Goal: Task Accomplishment & Management: Complete application form

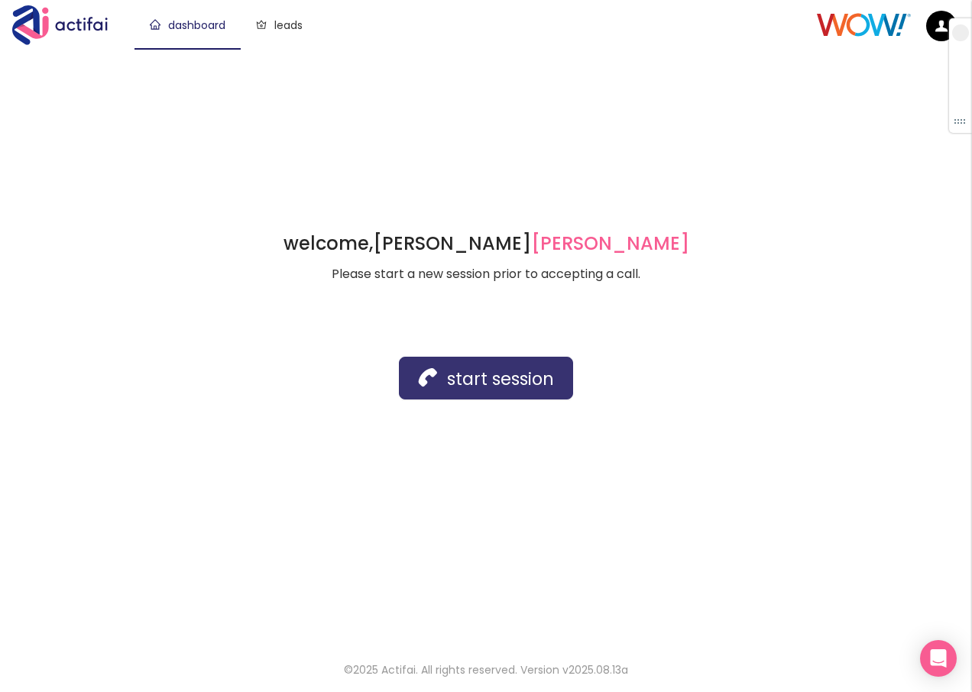
click at [433, 368] on button "start session" at bounding box center [486, 378] width 174 height 43
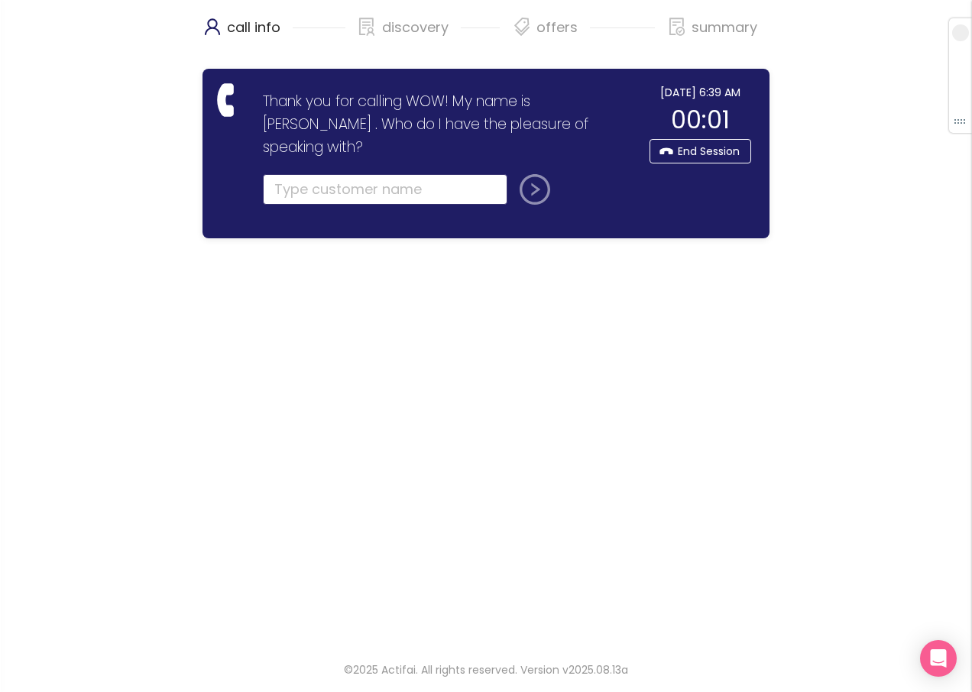
click at [339, 174] on input "text" at bounding box center [385, 189] width 245 height 31
type input "c"
type input "[PERSON_NAME]"
click at [514, 174] on button "submit" at bounding box center [532, 189] width 37 height 31
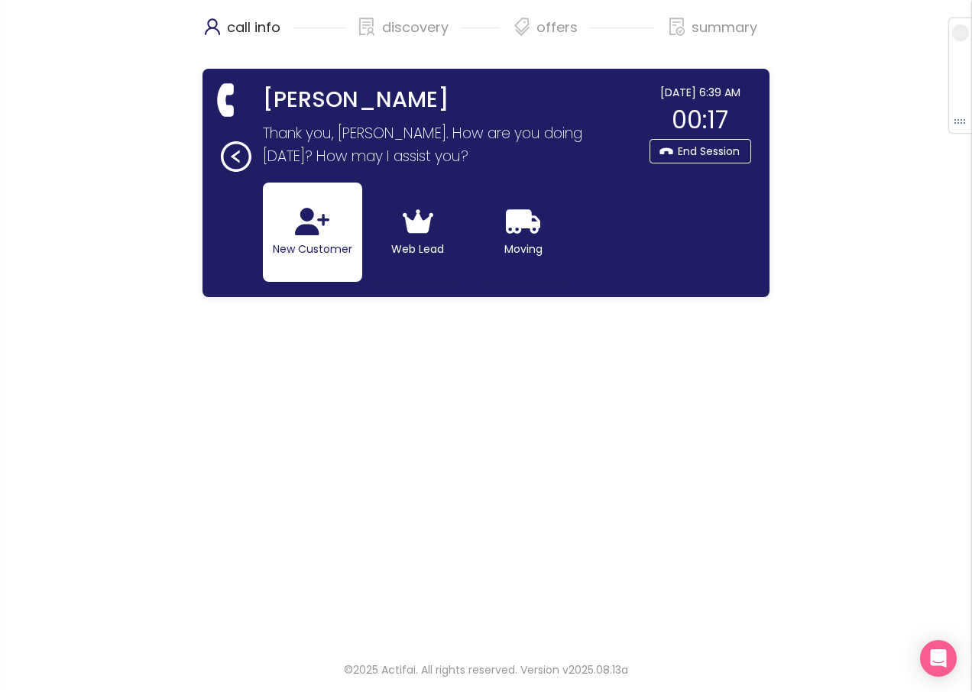
click at [328, 239] on button "New Customer" at bounding box center [312, 232] width 99 height 99
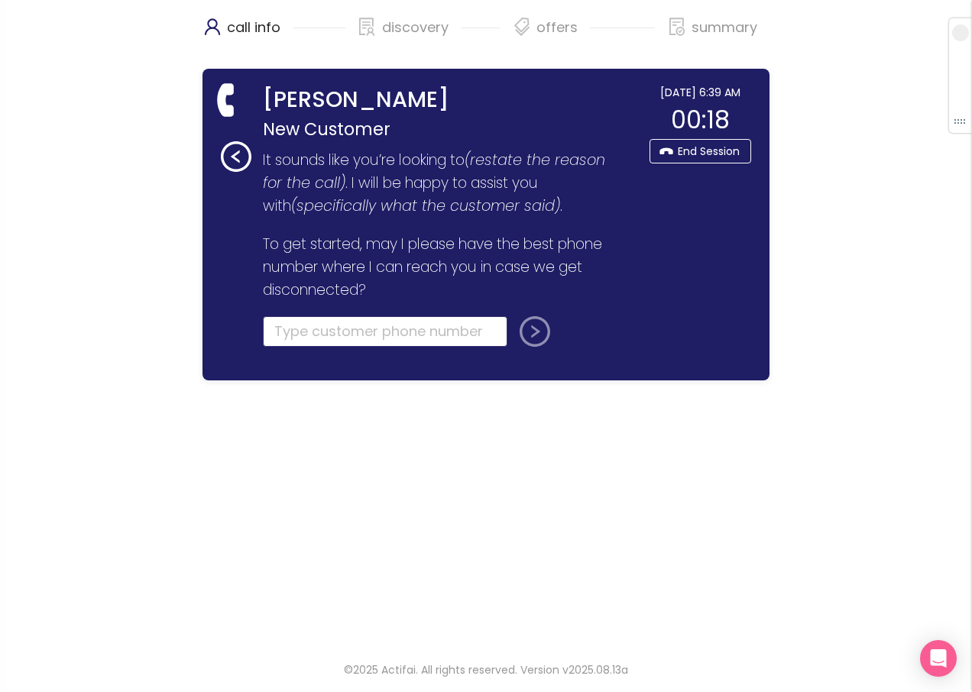
click at [316, 339] on input "tel" at bounding box center [385, 331] width 245 height 31
type input "[PHONE_NUMBER]"
click at [540, 334] on button "submit" at bounding box center [532, 331] width 37 height 31
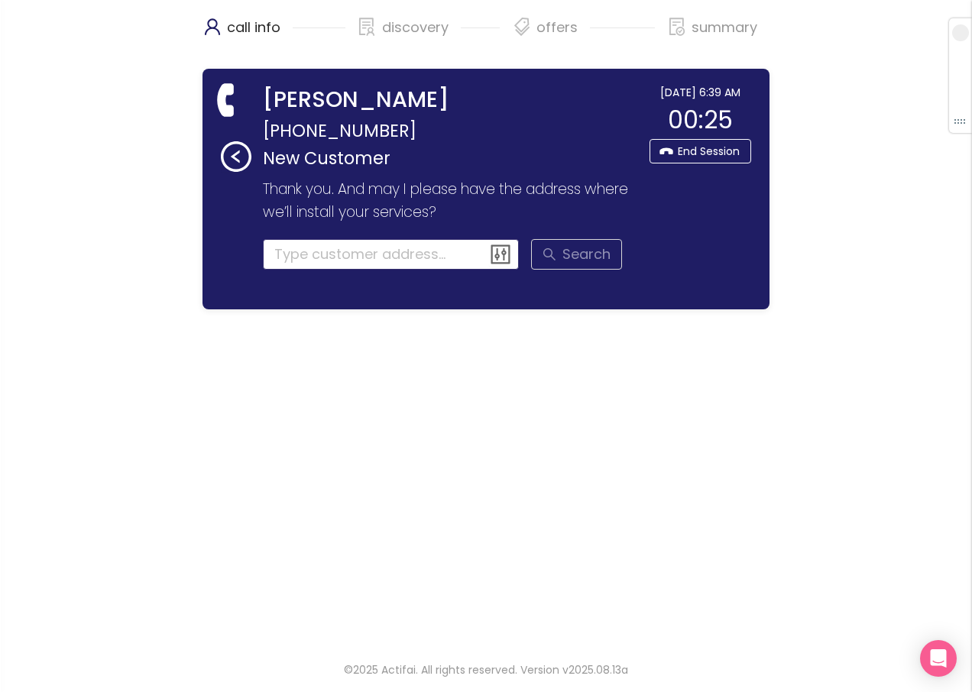
click at [307, 251] on input at bounding box center [391, 254] width 257 height 31
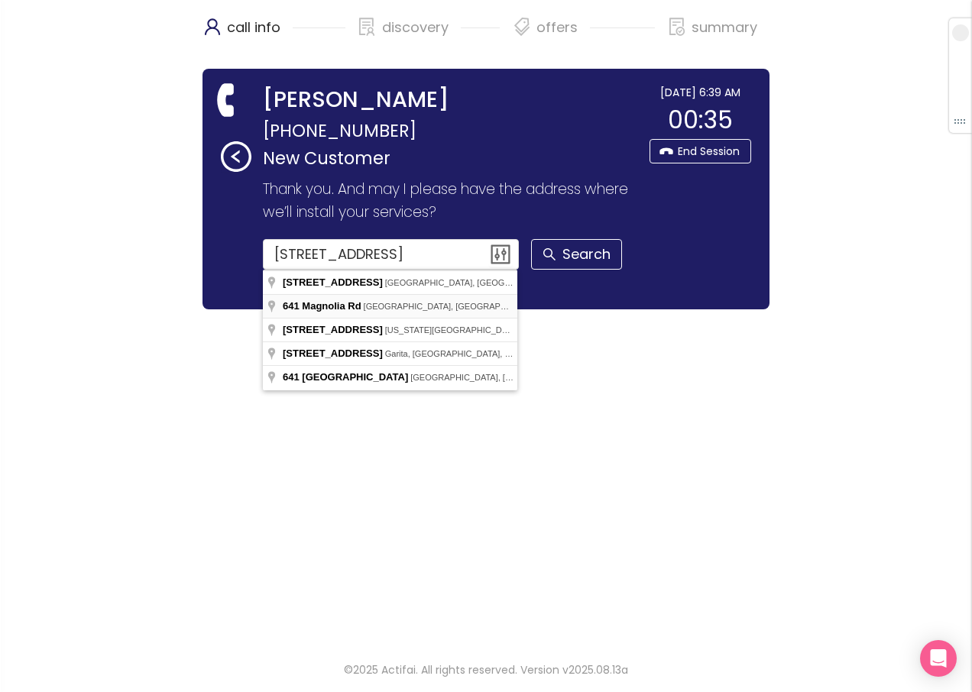
type input "[STREET_ADDRESS]"
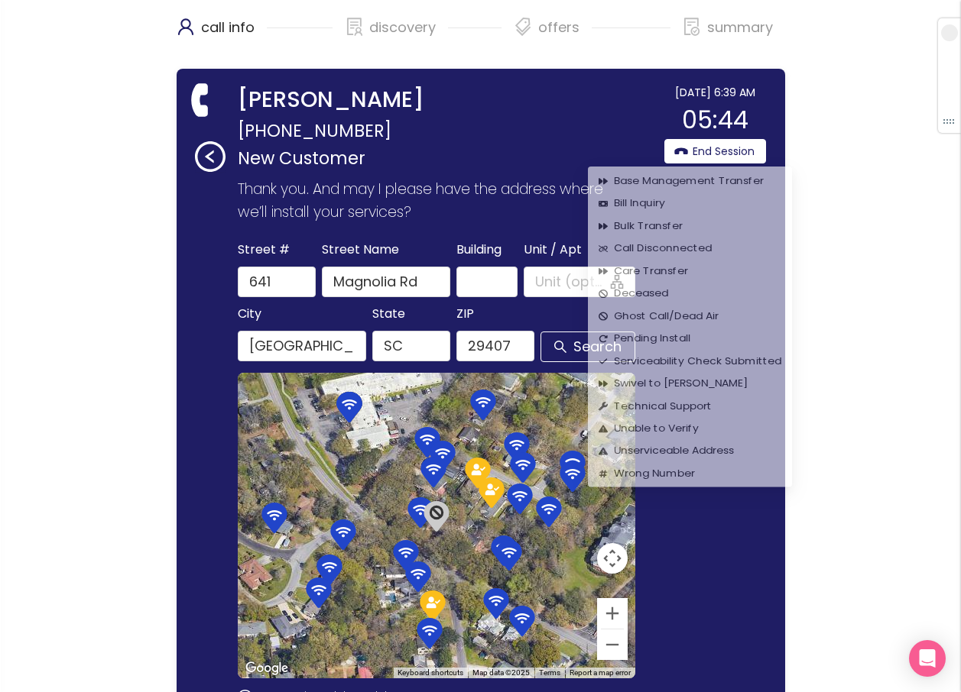
click at [707, 148] on button "End Session" at bounding box center [715, 151] width 102 height 24
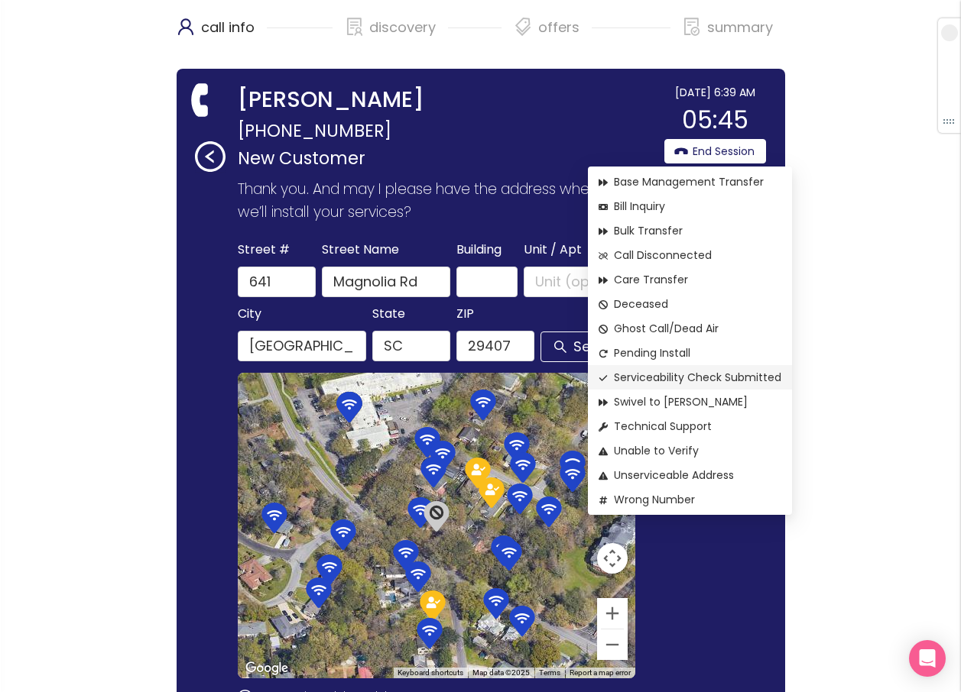
click at [673, 379] on span "Serviceability Check Submitted" at bounding box center [689, 377] width 183 height 17
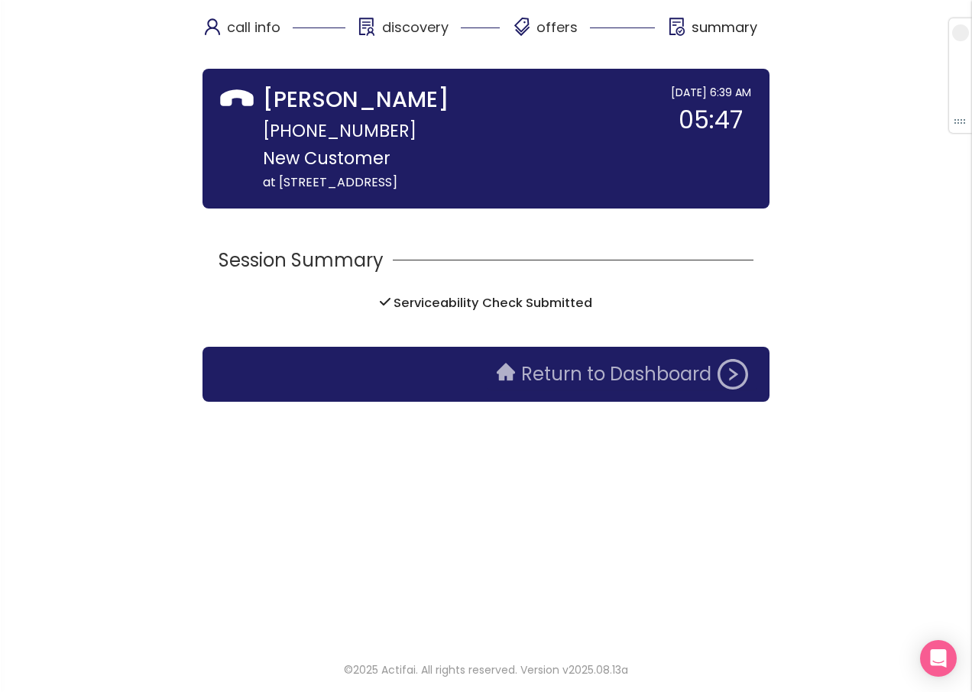
click at [603, 381] on button "Return to Dashboard" at bounding box center [623, 374] width 270 height 31
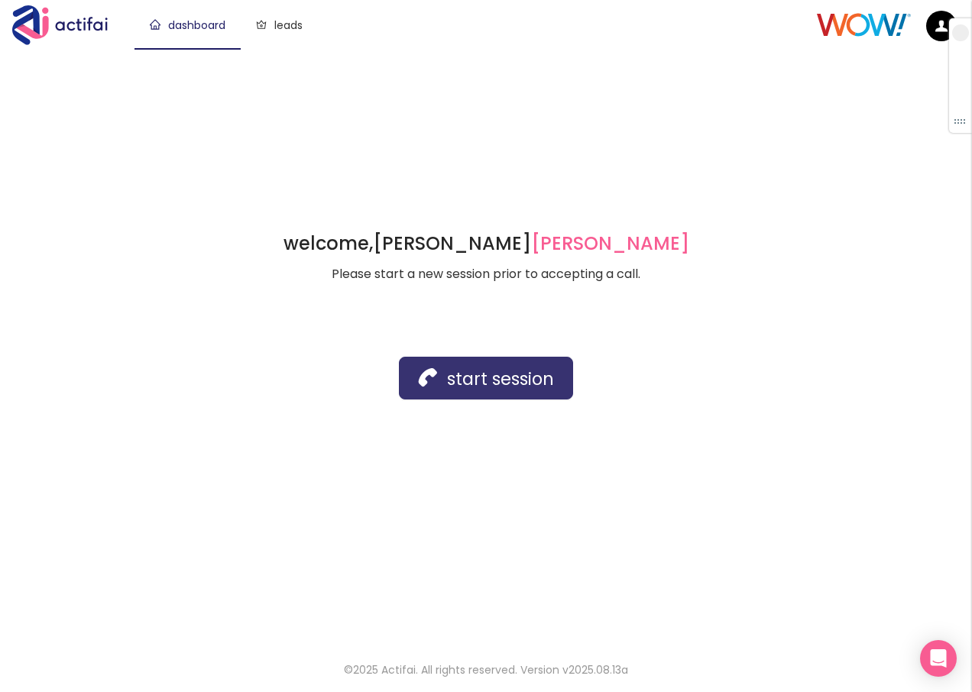
click at [502, 384] on button "start session" at bounding box center [486, 378] width 174 height 43
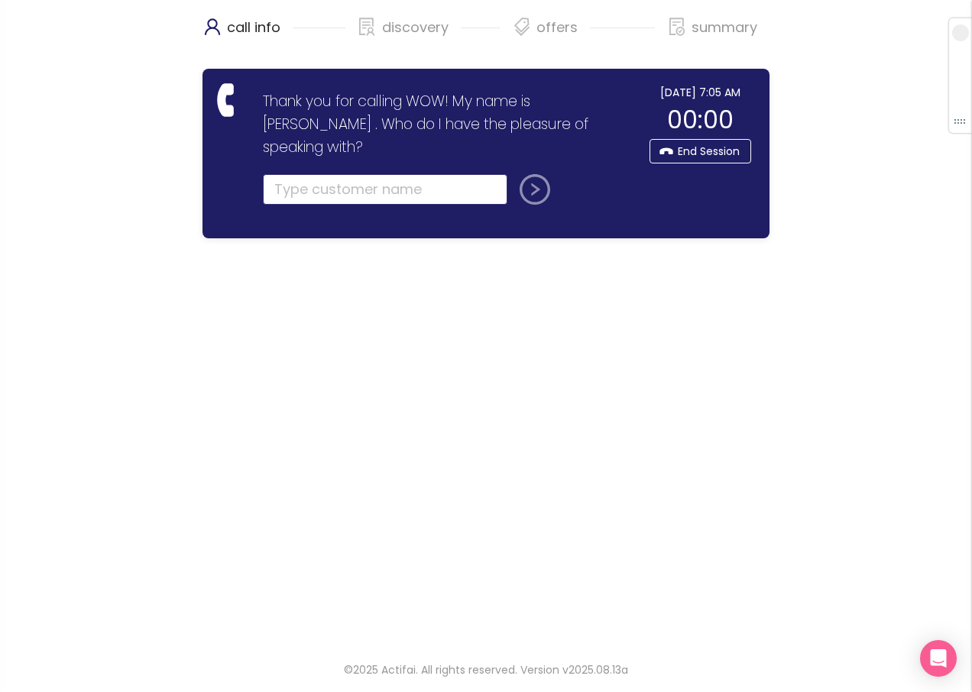
click at [345, 174] on input "text" at bounding box center [385, 189] width 245 height 31
type input "[PERSON_NAME]"
click at [539, 174] on button "submit" at bounding box center [532, 189] width 37 height 31
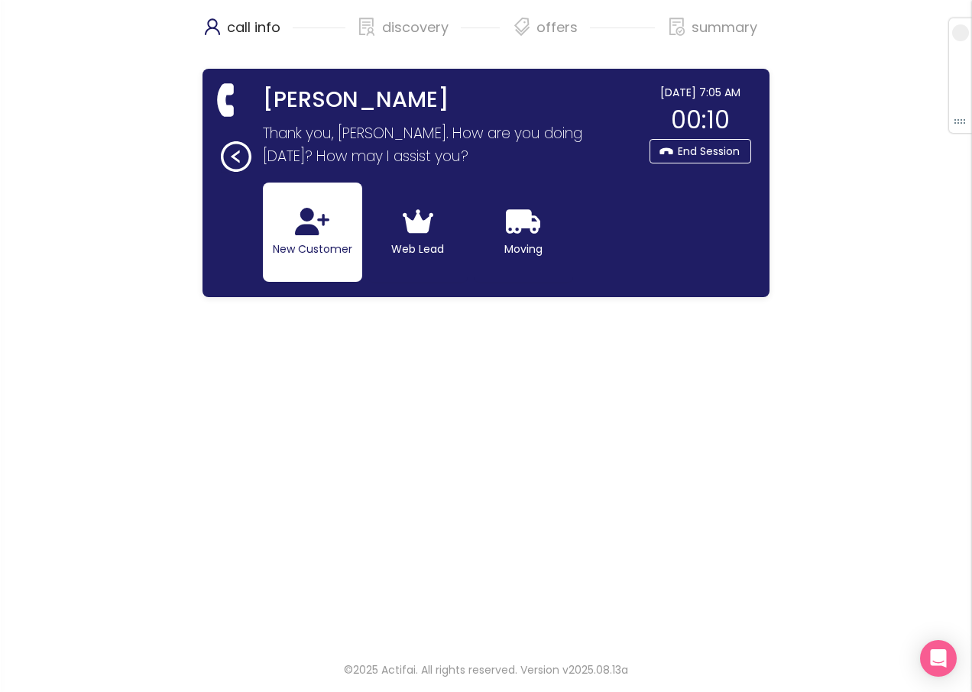
click at [324, 238] on button "New Customer" at bounding box center [312, 232] width 99 height 99
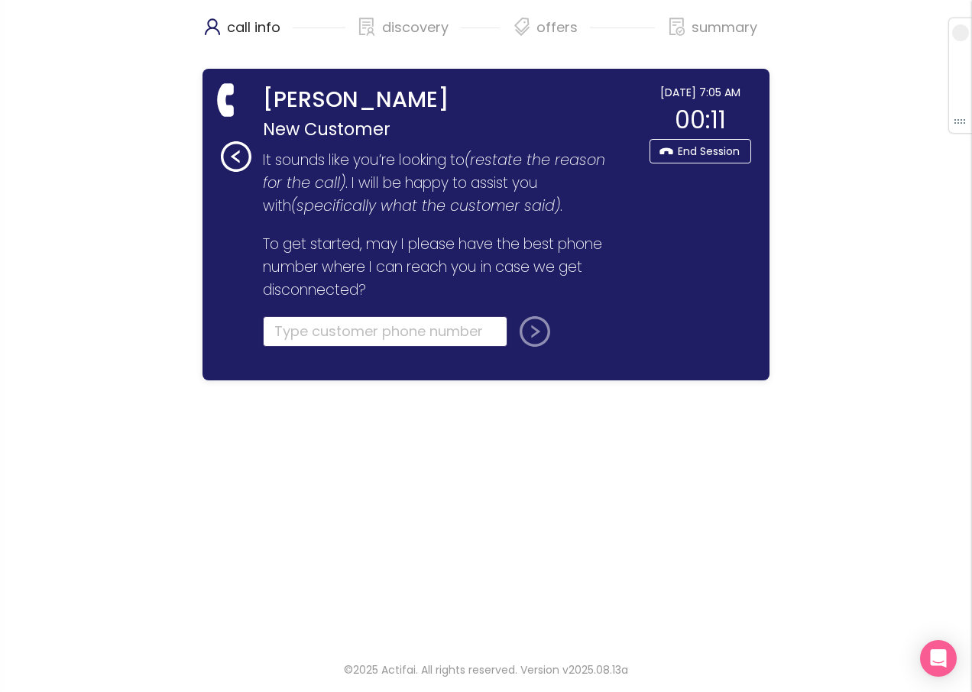
click at [290, 341] on input "tel" at bounding box center [385, 331] width 245 height 31
type input "[PHONE_NUMBER]"
click at [530, 332] on button "submit" at bounding box center [532, 331] width 37 height 31
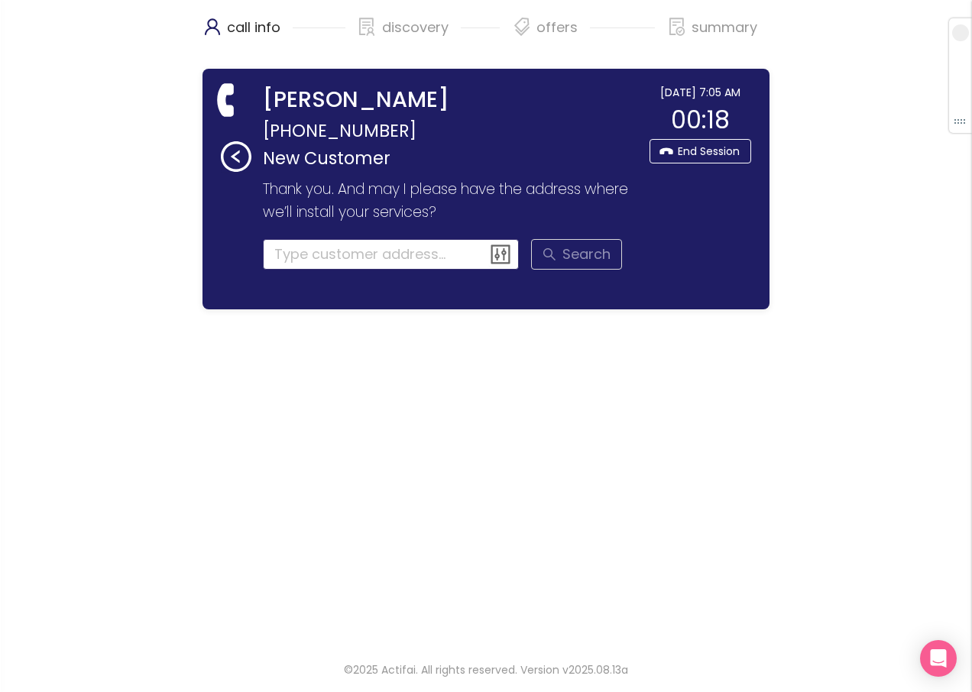
click at [321, 261] on input at bounding box center [391, 254] width 257 height 31
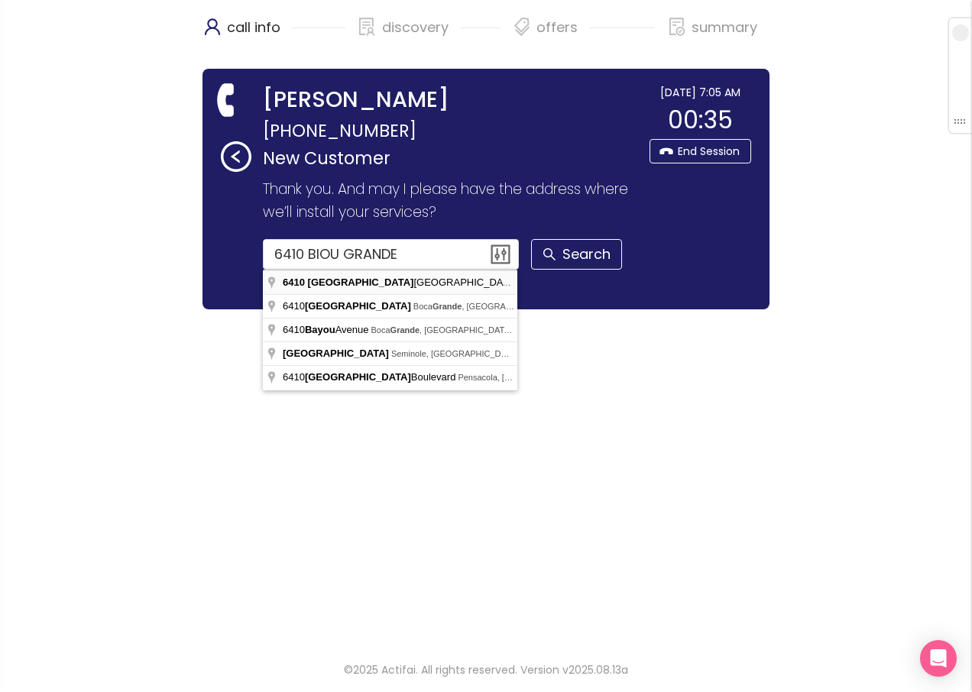
type input "[STREET_ADDRESS]"
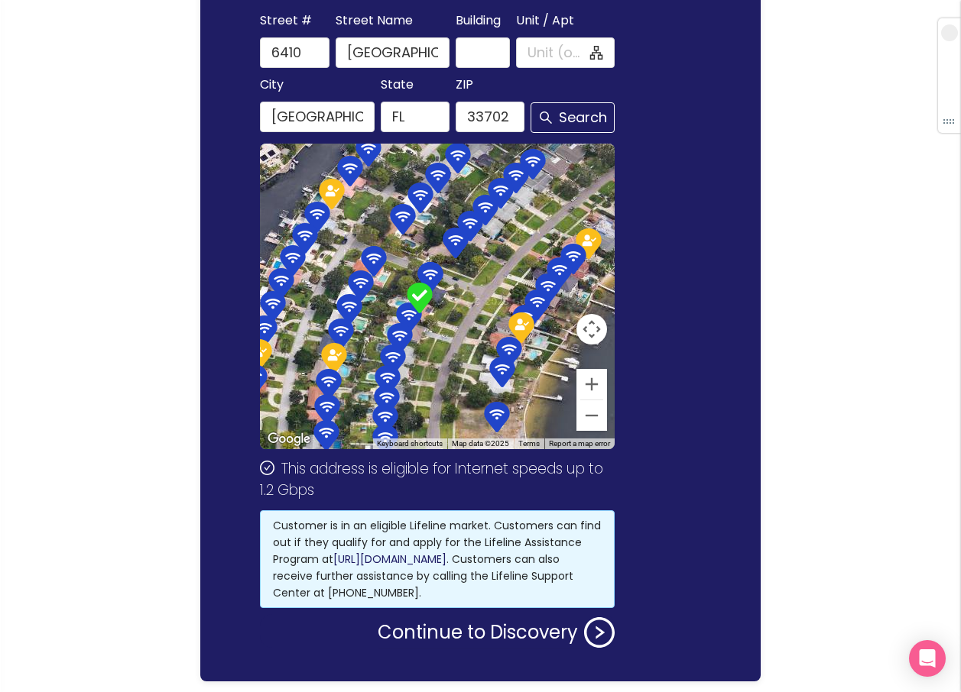
scroll to position [280, 0]
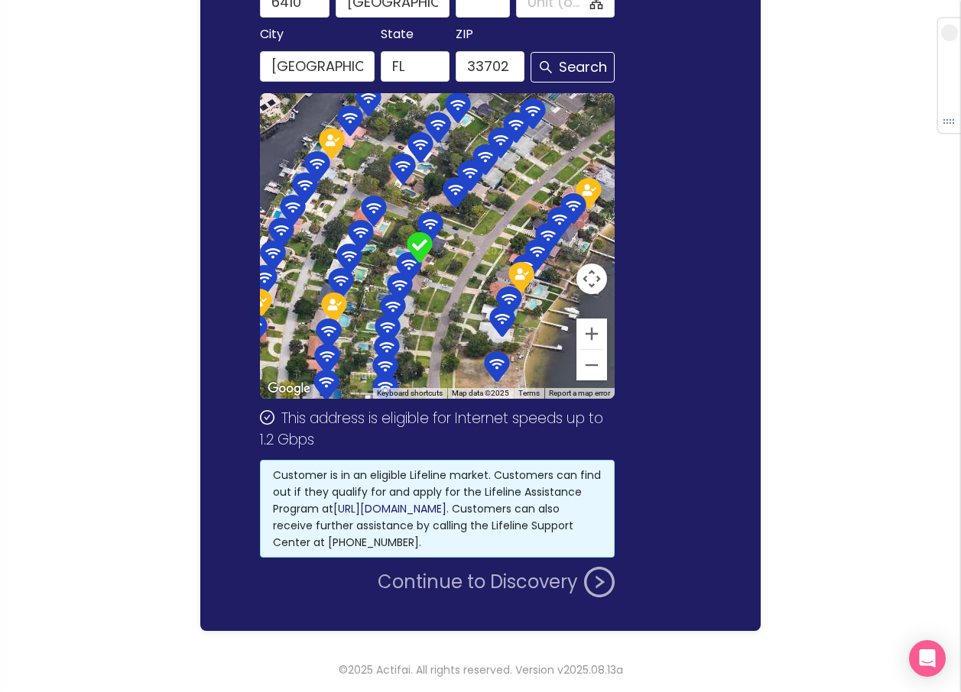
click at [412, 580] on button "Continue to Discovery" at bounding box center [496, 582] width 237 height 31
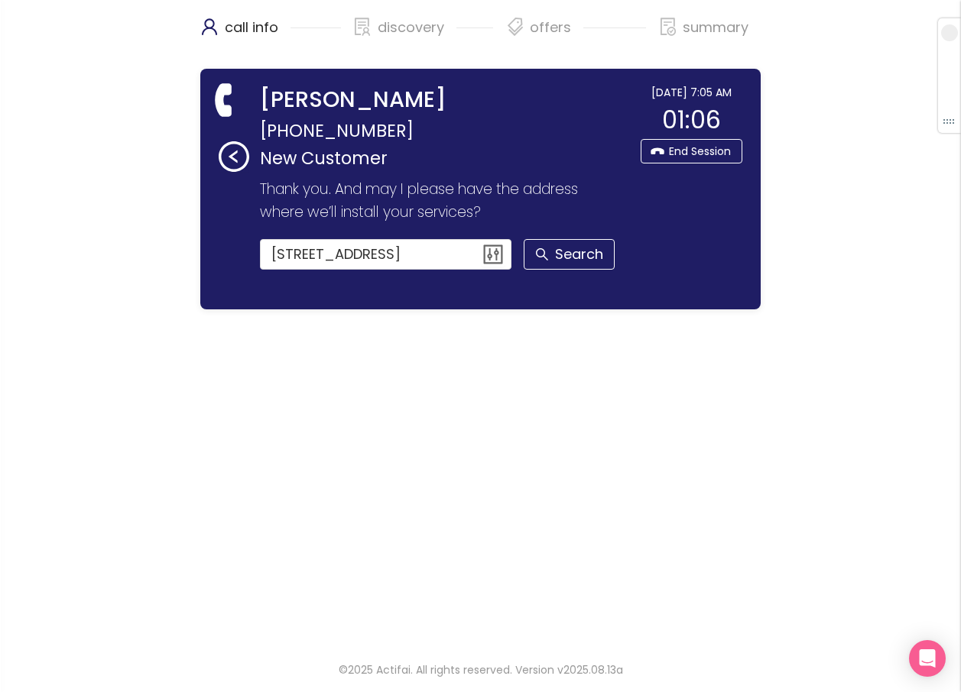
scroll to position [0, 0]
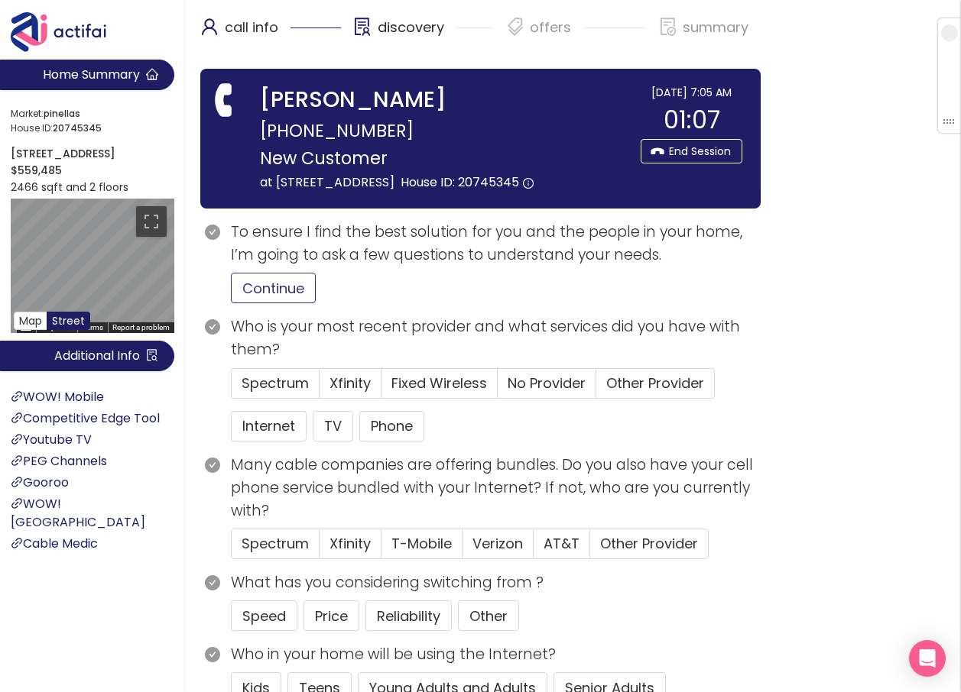
click at [290, 302] on button "Continue" at bounding box center [273, 288] width 85 height 31
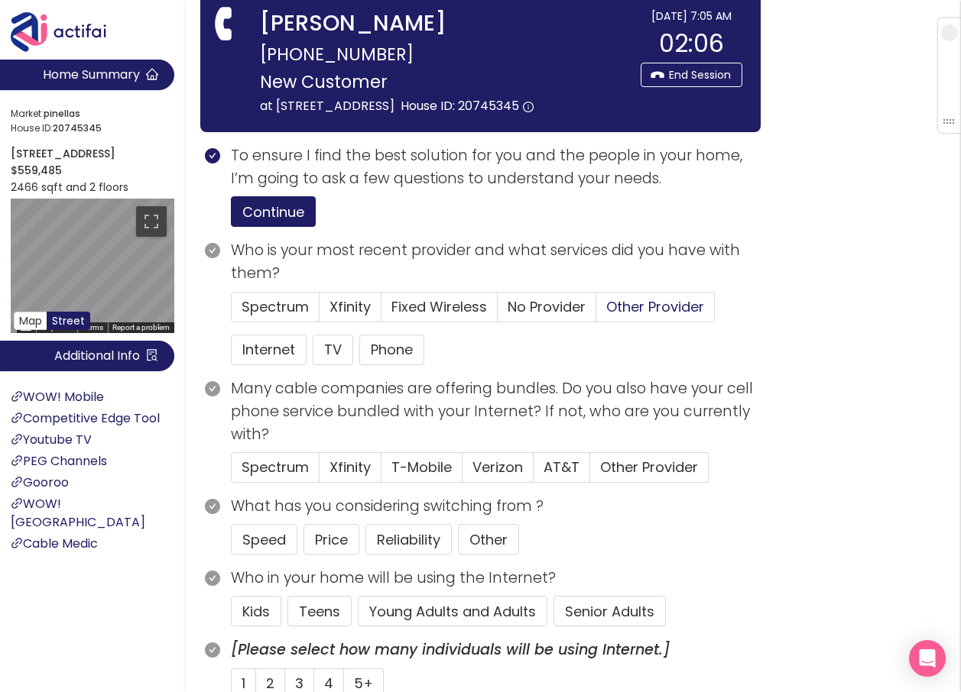
click at [618, 316] on span "Other Provider" at bounding box center [655, 306] width 98 height 19
click at [596, 312] on input "Other Provider" at bounding box center [596, 312] width 0 height 0
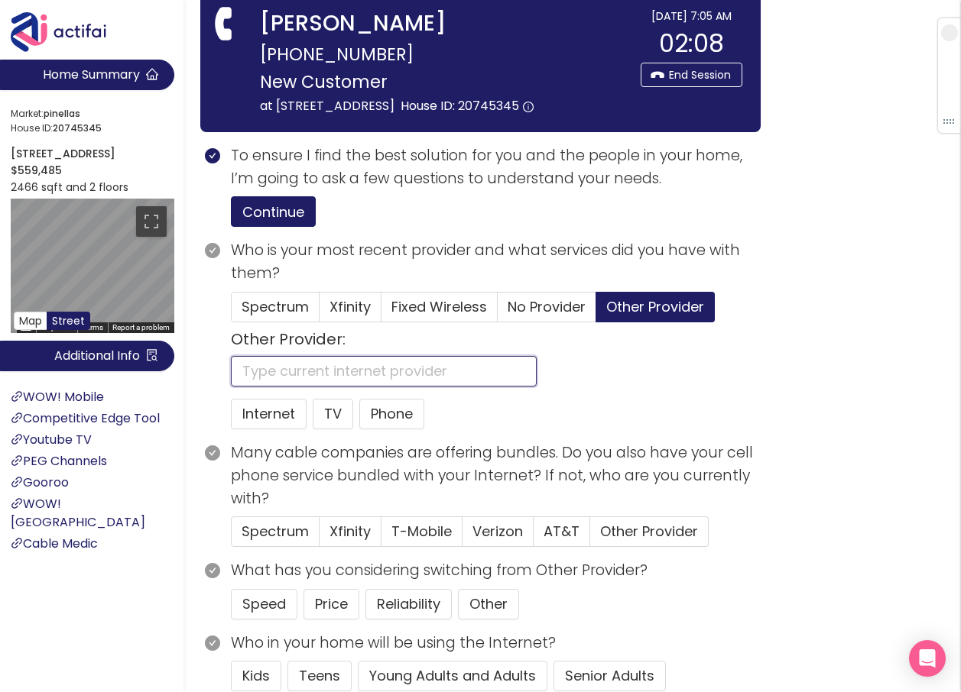
click at [278, 387] on input "text" at bounding box center [384, 371] width 306 height 31
type input "WOW"
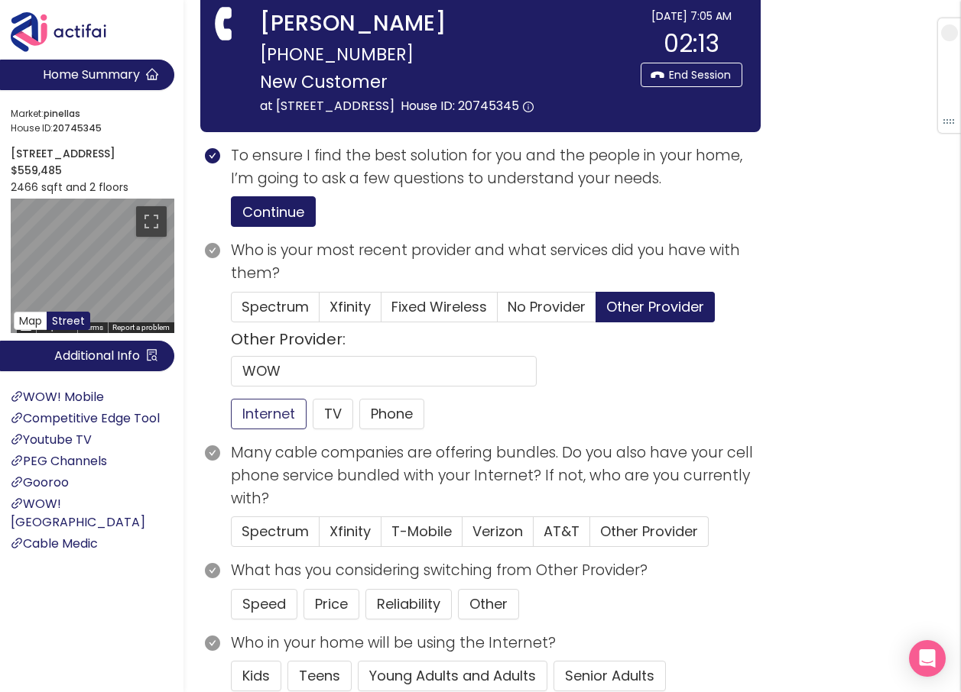
drag, startPoint x: 274, startPoint y: 428, endPoint x: 291, endPoint y: 439, distance: 20.4
click at [274, 428] on button "Internet" at bounding box center [269, 414] width 76 height 31
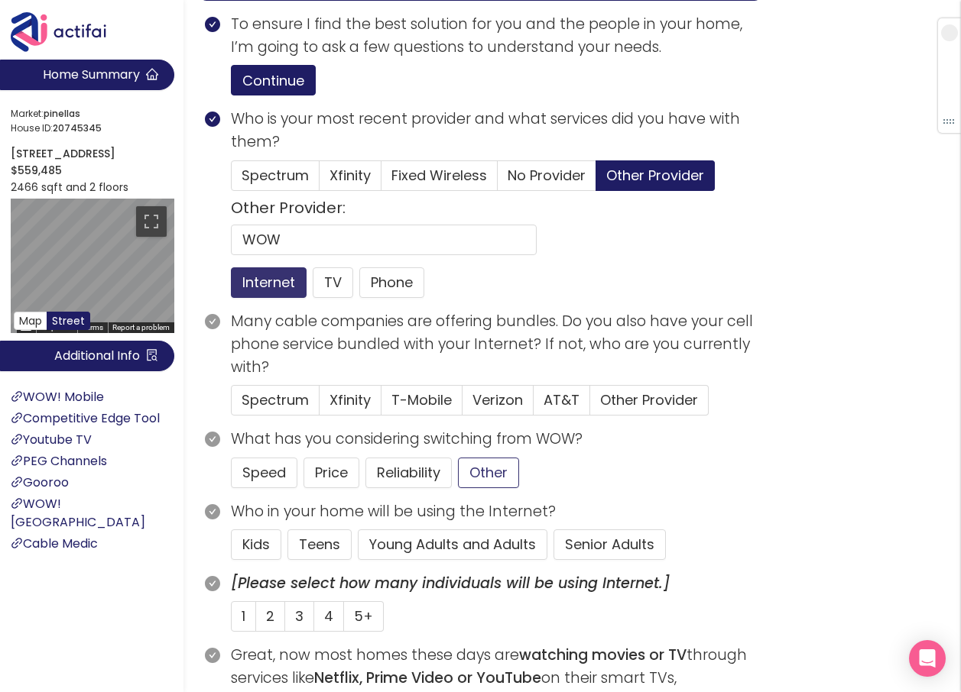
scroll to position [229, 0]
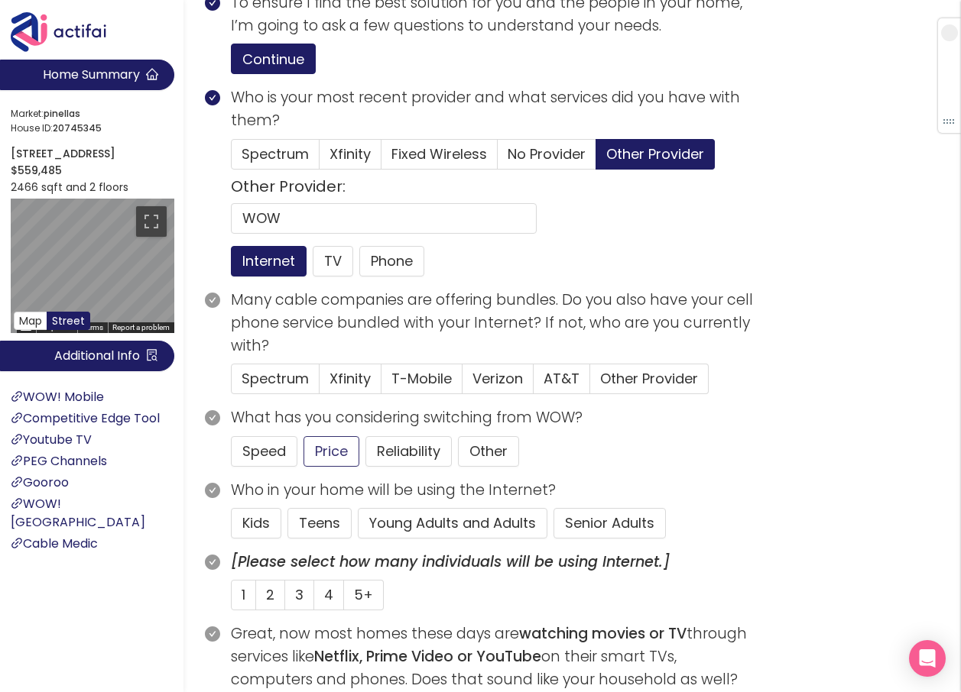
click at [443, 539] on button "Young Adults and Adults" at bounding box center [453, 523] width 190 height 31
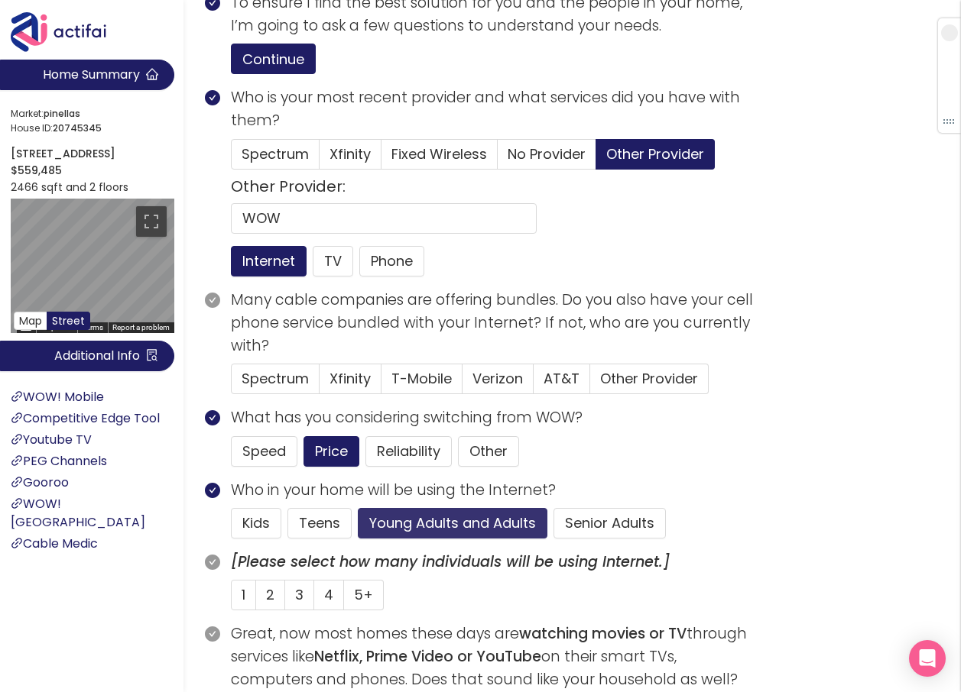
scroll to position [306, 0]
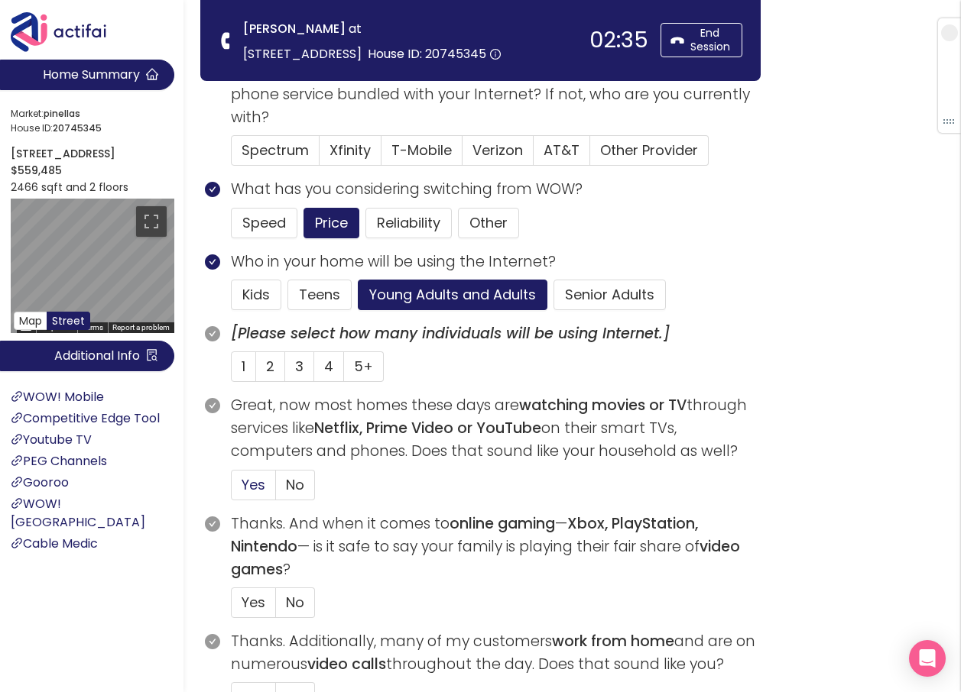
click at [238, 488] on label "Yes" at bounding box center [253, 485] width 45 height 31
click at [232, 490] on input "Yes" at bounding box center [232, 490] width 0 height 0
click at [247, 602] on span "Yes" at bounding box center [254, 602] width 24 height 19
click at [232, 608] on input "Yes" at bounding box center [232, 608] width 0 height 0
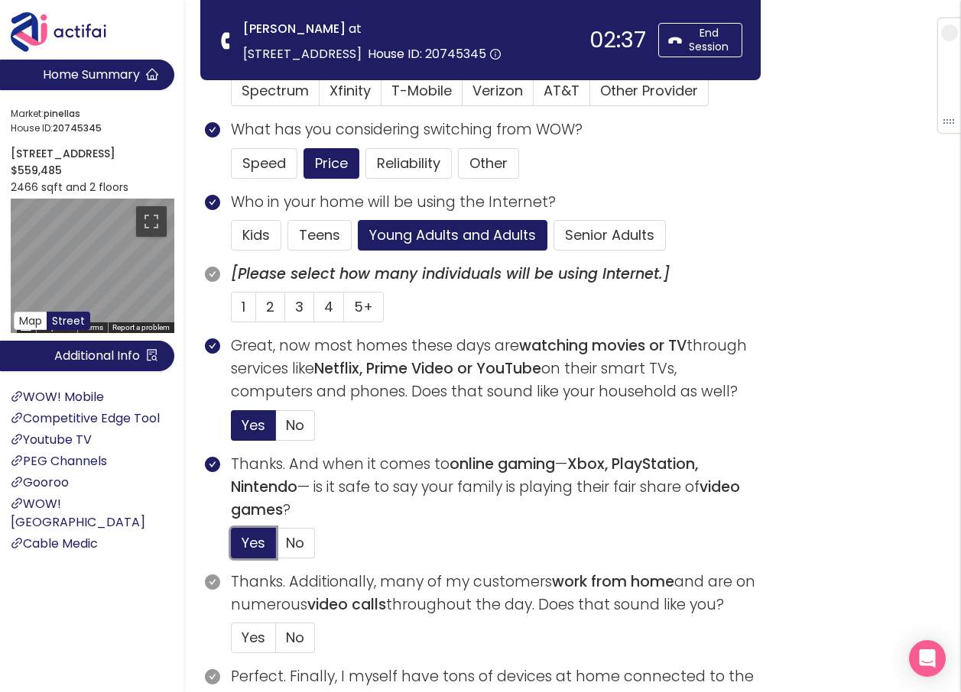
scroll to position [459, 0]
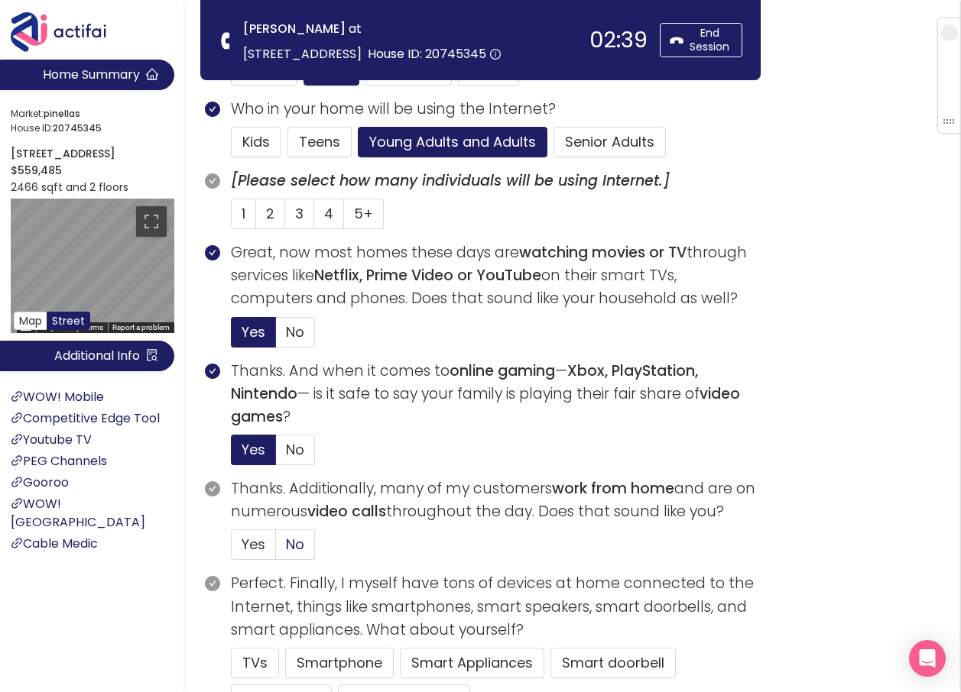
click at [293, 539] on span "No" at bounding box center [295, 544] width 18 height 19
click at [276, 550] on input "No" at bounding box center [276, 550] width 0 height 0
click at [261, 209] on label "2" at bounding box center [270, 214] width 29 height 31
click at [256, 219] on input "2" at bounding box center [256, 219] width 0 height 0
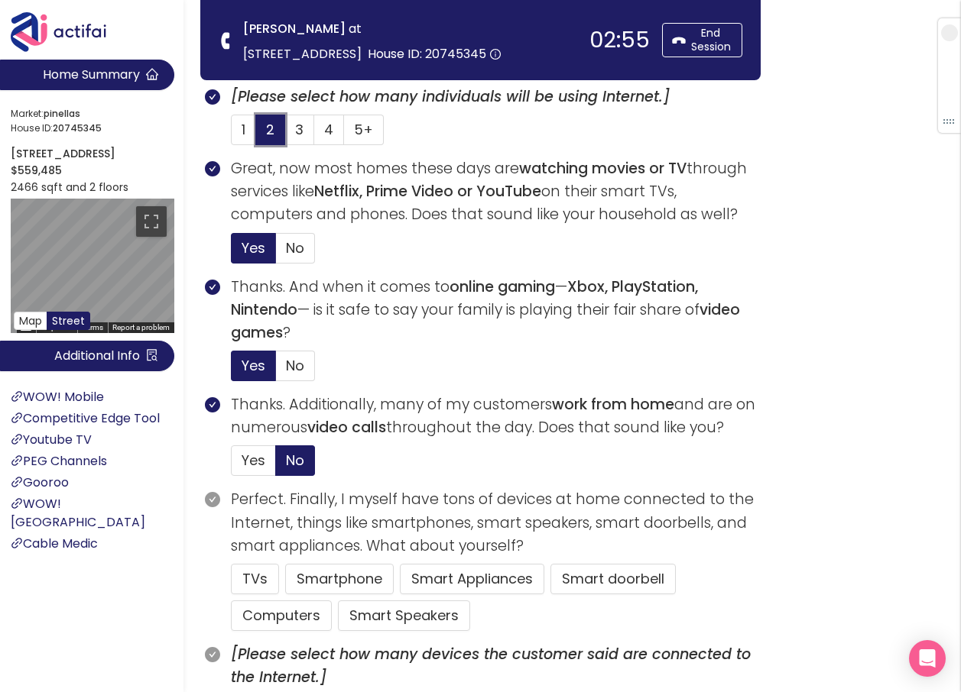
scroll to position [611, 0]
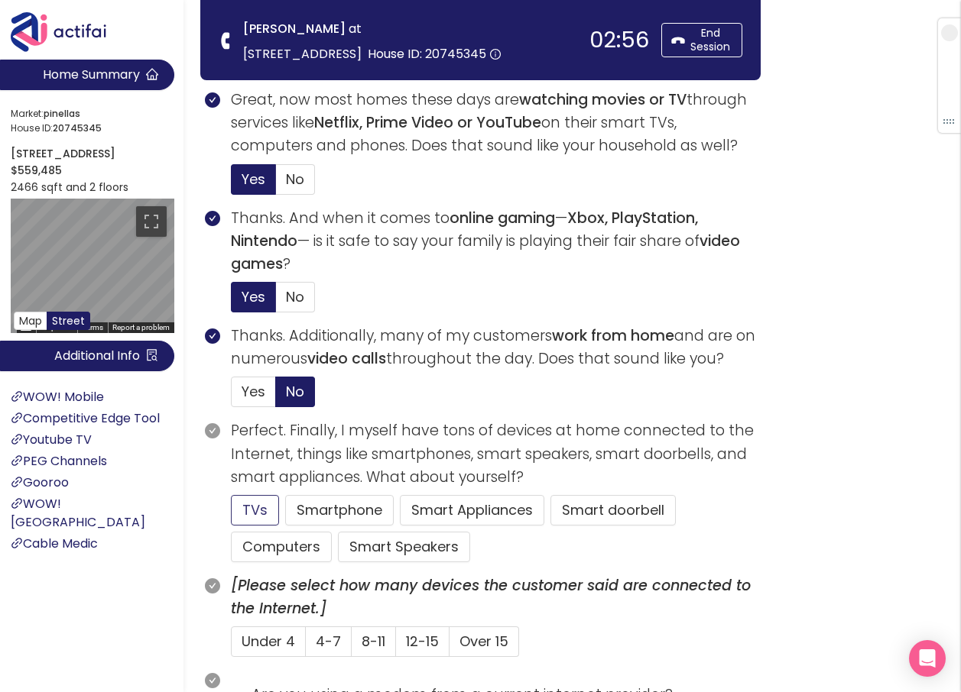
click at [254, 517] on button "TVs" at bounding box center [255, 510] width 48 height 31
click at [273, 545] on button "Computers" at bounding box center [281, 547] width 101 height 31
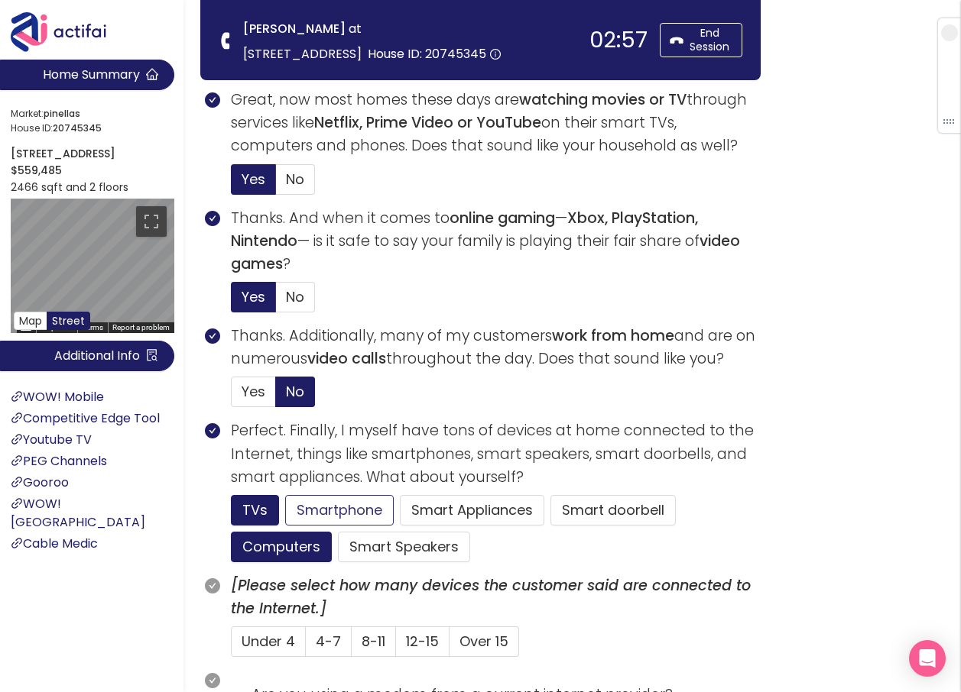
click at [338, 532] on button "Smartphone" at bounding box center [404, 547] width 132 height 31
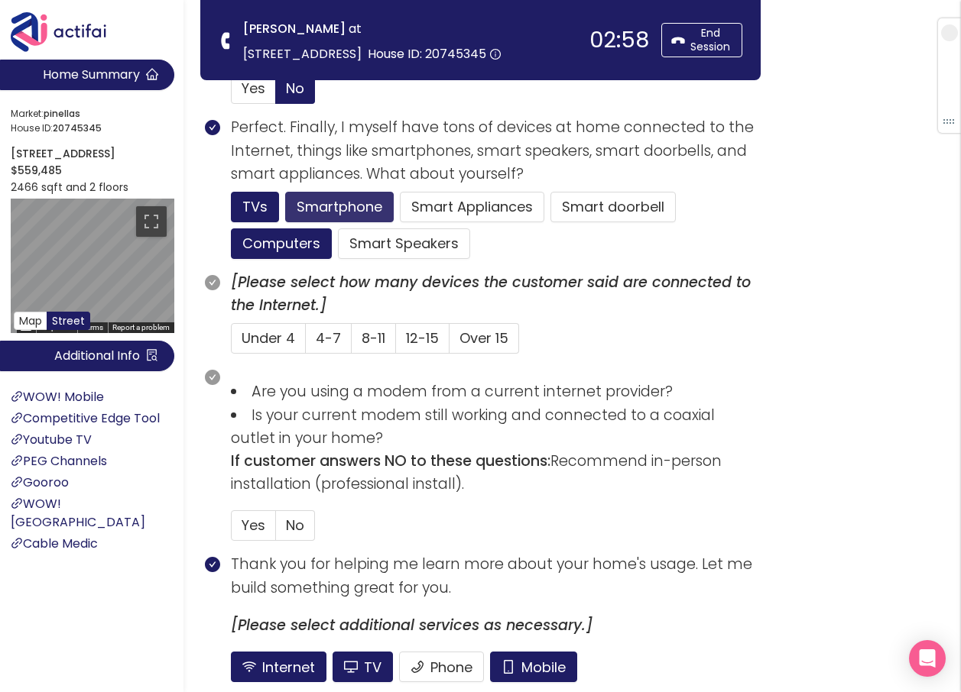
scroll to position [917, 0]
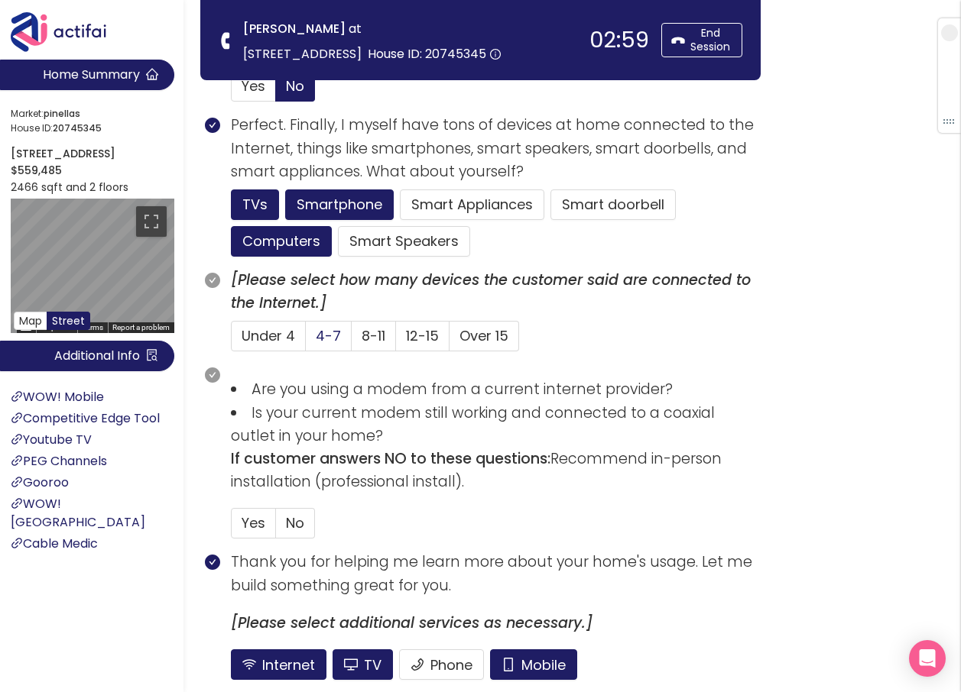
click at [331, 336] on span "4-7" at bounding box center [328, 335] width 25 height 19
click at [306, 341] on input "4-7" at bounding box center [306, 341] width 0 height 0
click at [286, 521] on span "No" at bounding box center [295, 523] width 18 height 19
click at [276, 528] on input "No" at bounding box center [276, 528] width 0 height 0
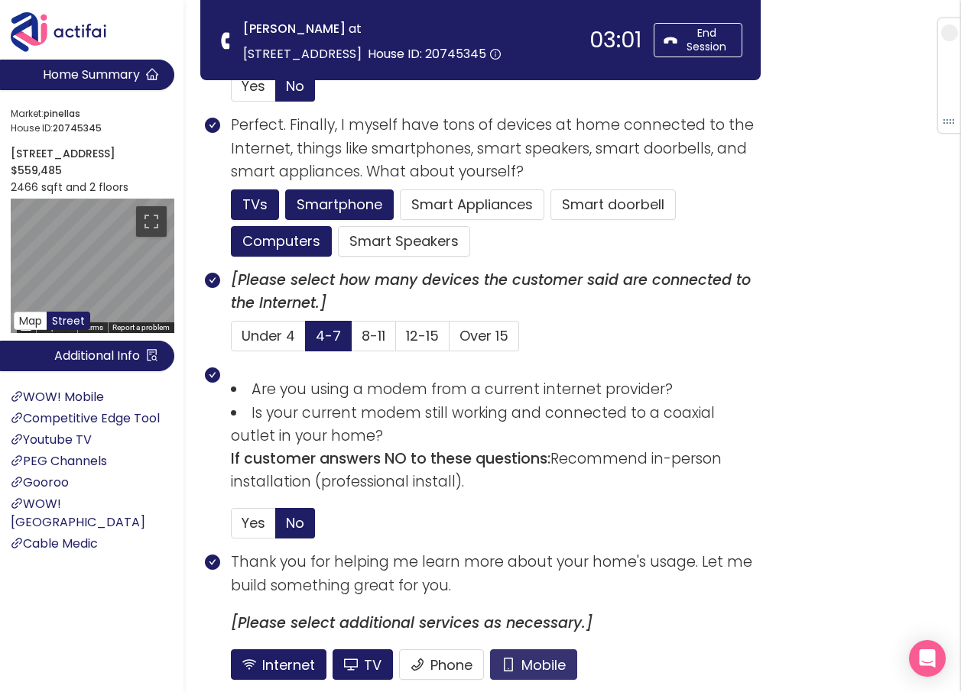
click at [564, 658] on button "Mobile" at bounding box center [533, 665] width 87 height 31
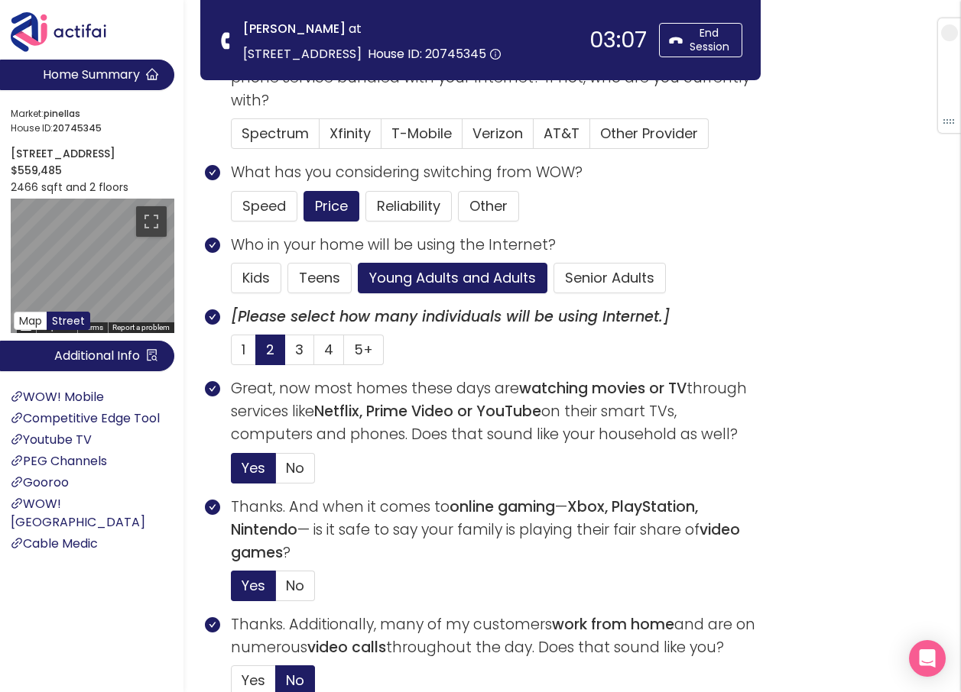
scroll to position [281, 0]
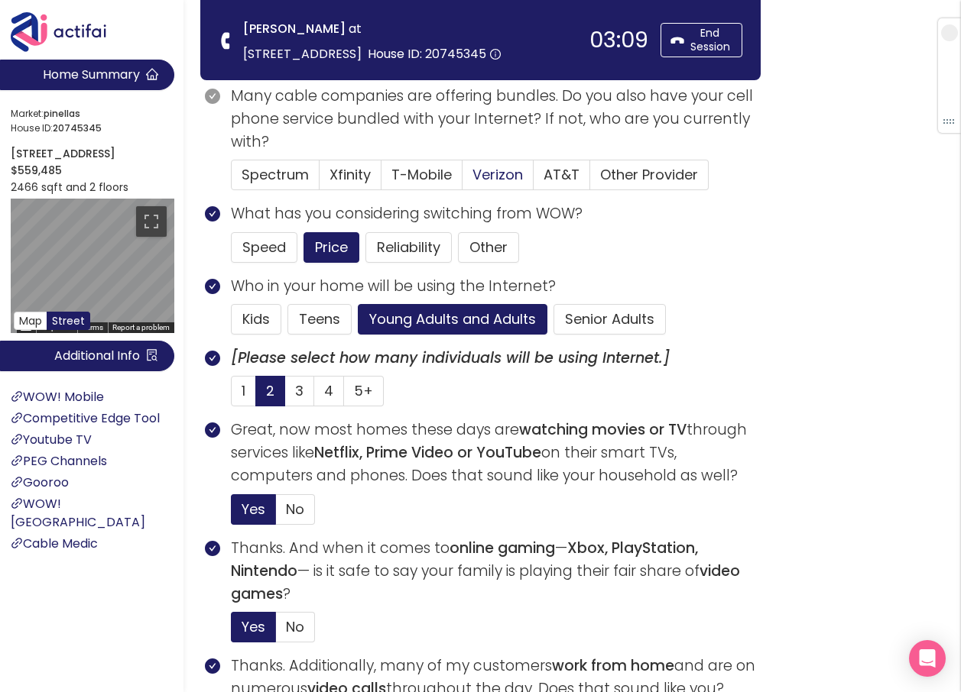
click at [494, 176] on span "Verizon" at bounding box center [497, 174] width 50 height 19
click at [462, 180] on input "Verizon" at bounding box center [462, 180] width 0 height 0
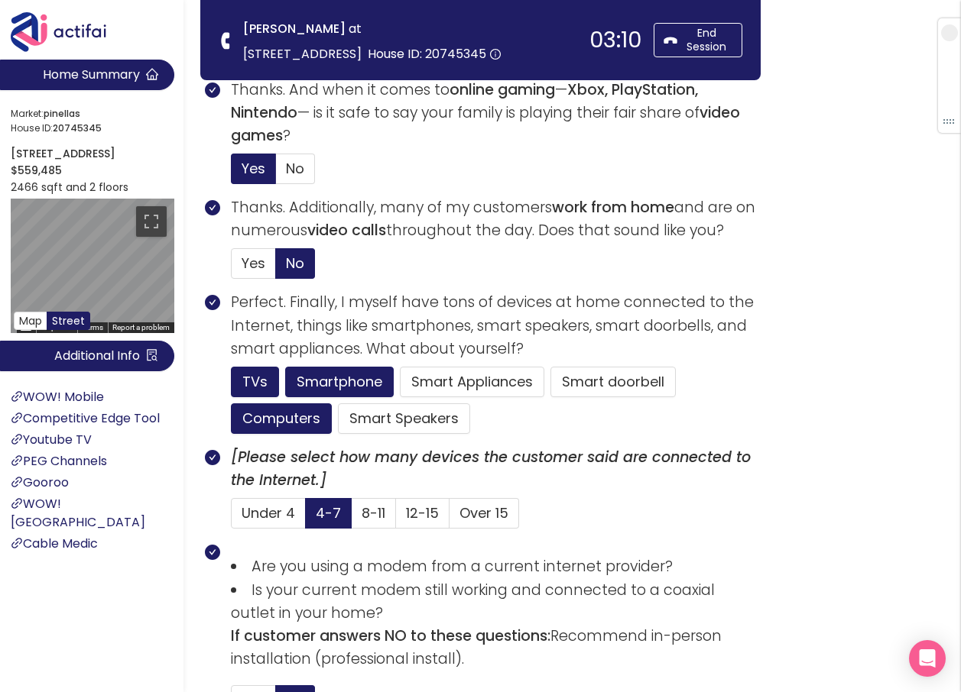
scroll to position [1046, 0]
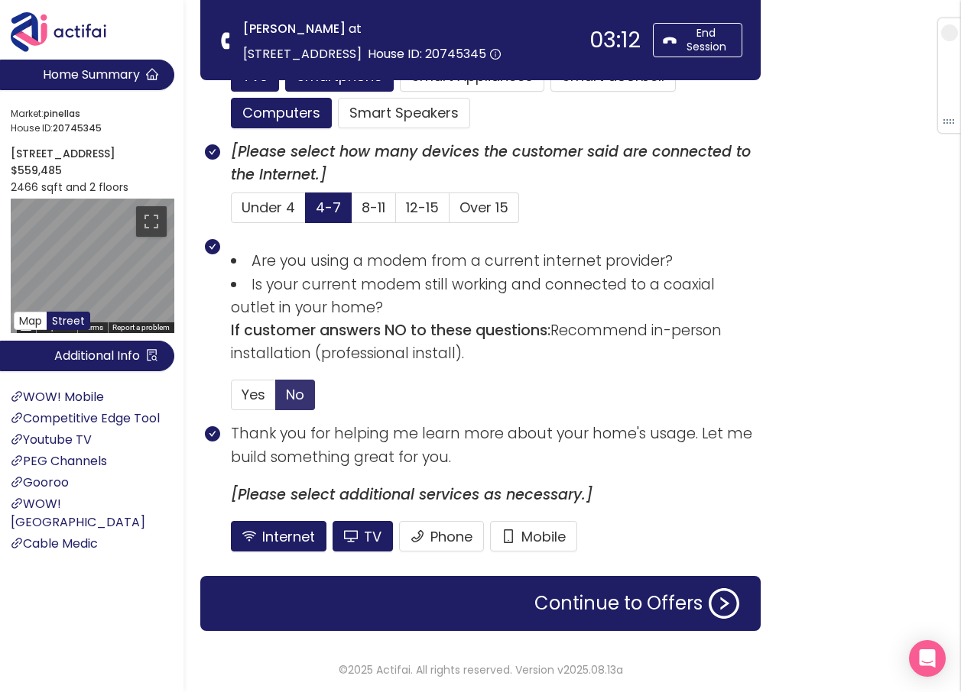
click at [299, 403] on span "No" at bounding box center [295, 394] width 18 height 19
click at [276, 400] on input "No" at bounding box center [276, 400] width 0 height 0
click at [359, 537] on button "TV" at bounding box center [362, 536] width 60 height 31
click at [585, 609] on button "Continue to Offers" at bounding box center [636, 604] width 223 height 31
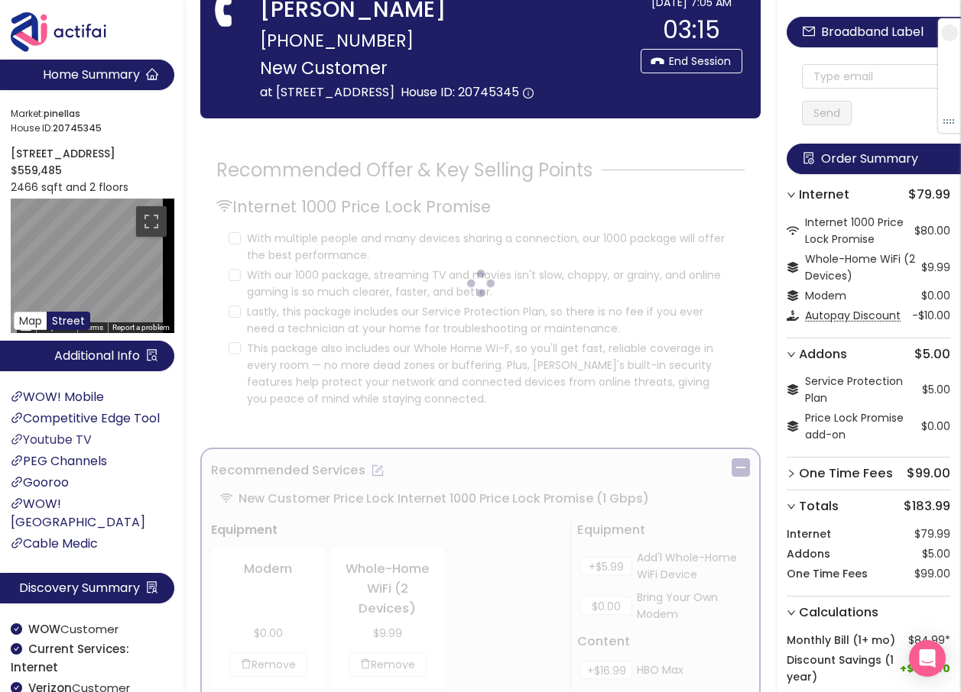
scroll to position [0, 0]
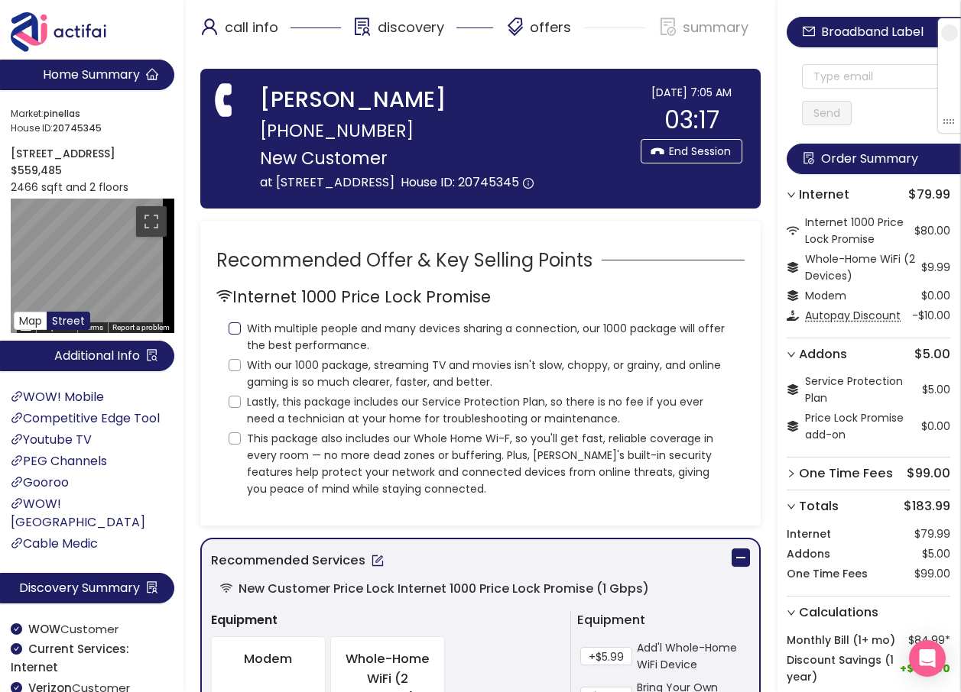
click at [232, 335] on input "With multiple people and many devices sharing a connection, our 1000 package wi…" at bounding box center [235, 329] width 12 height 12
checkbox input "true"
click at [232, 371] on input "With our 1000 package, streaming TV and movies isn't slow, choppy, or grainy, a…" at bounding box center [235, 365] width 12 height 12
checkbox input "true"
click at [234, 408] on input "Lastly, this package includes our Service Protection Plan, so there is no fee i…" at bounding box center [235, 402] width 12 height 12
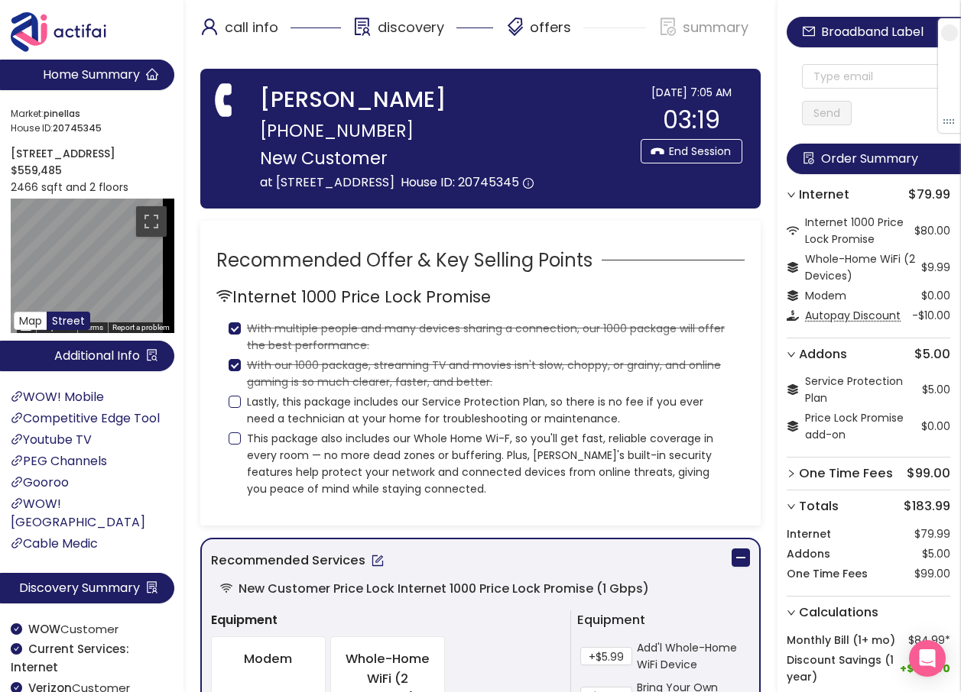
checkbox input "true"
click at [222, 460] on div "Internet 1000 Price Lock Promise With multiple people and many devices sharing …" at bounding box center [480, 391] width 528 height 214
click at [225, 459] on div "Internet 1000 Price Lock Promise With multiple people and many devices sharing …" at bounding box center [480, 391] width 528 height 214
click at [238, 445] on input "This package also includes our Whole Home Wi-F, so you'll get fast, reliable co…" at bounding box center [235, 439] width 12 height 12
checkbox input "true"
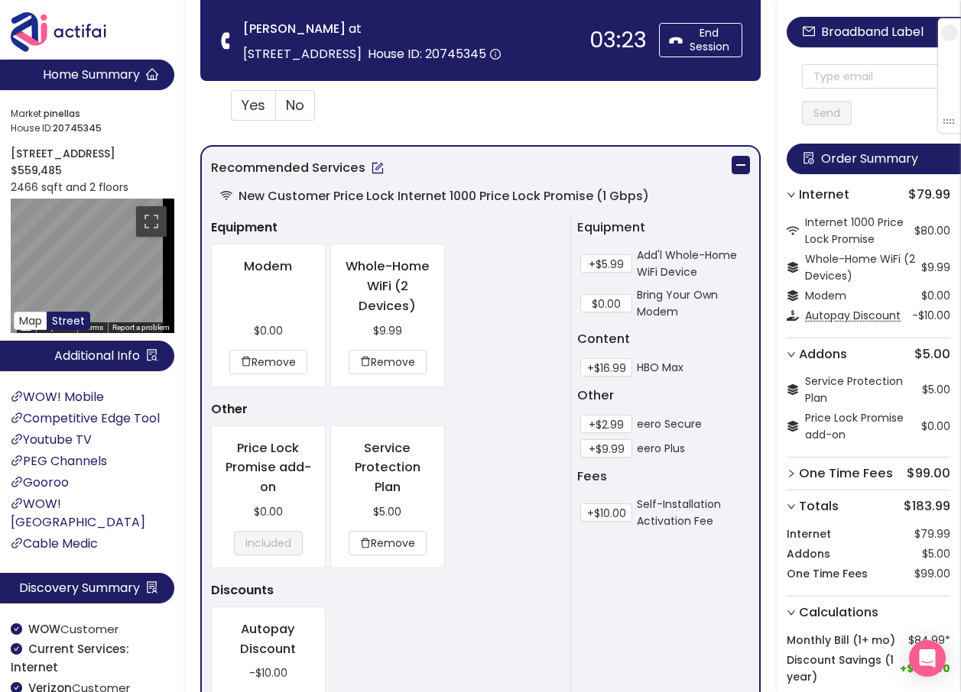
scroll to position [688, 0]
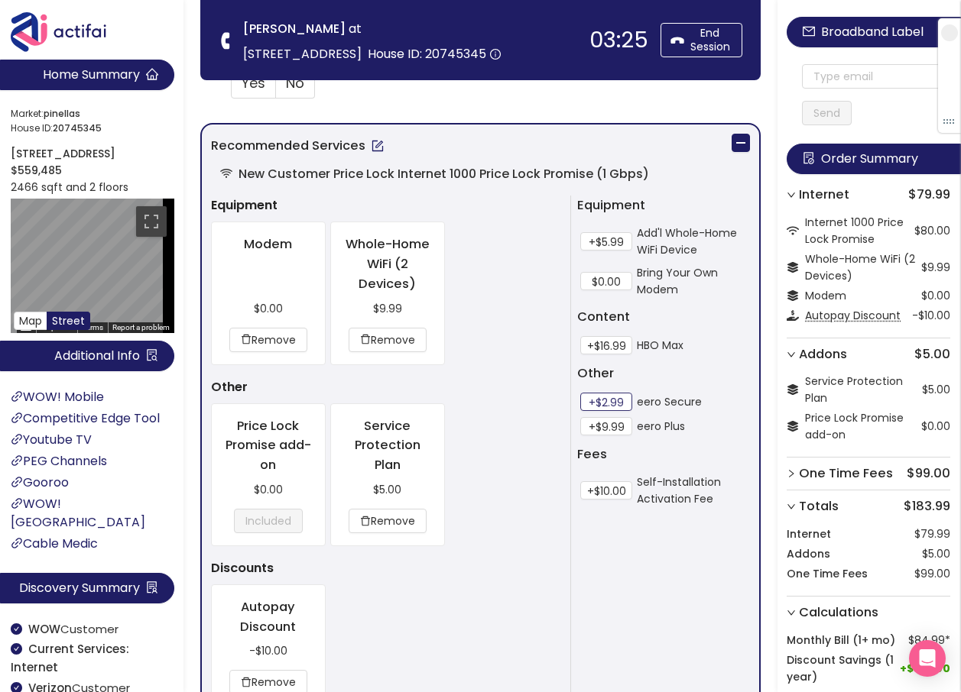
click at [592, 401] on button "+$2.99" at bounding box center [606, 402] width 52 height 18
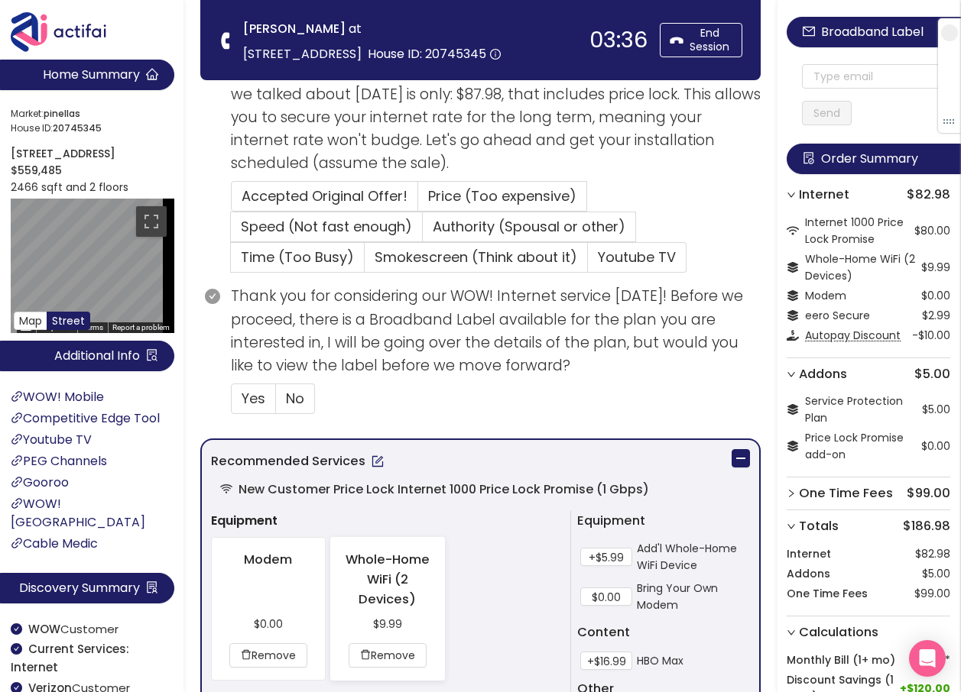
scroll to position [393, 0]
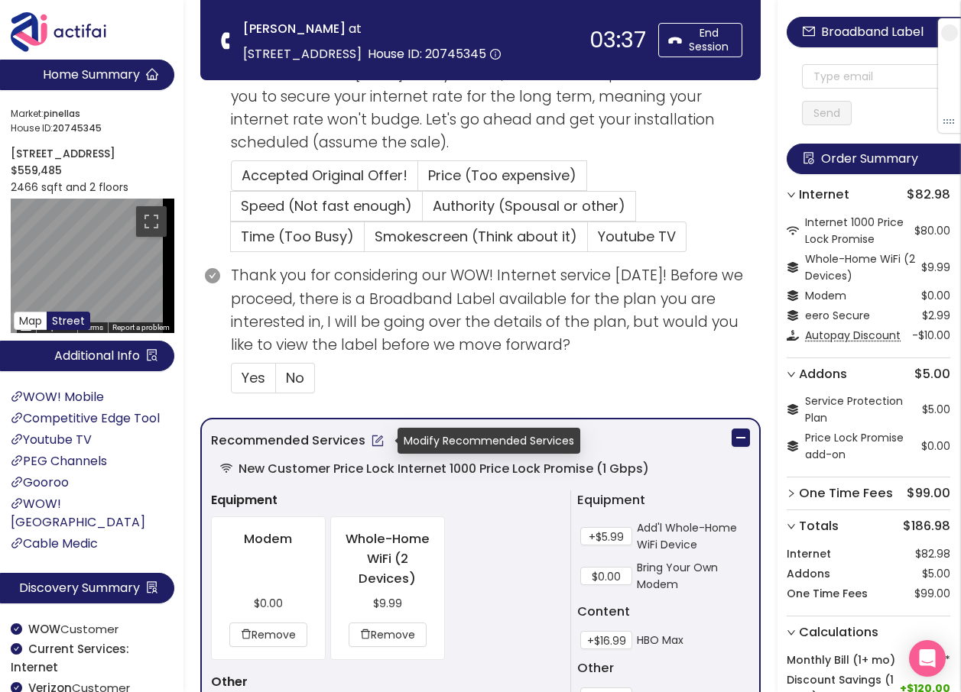
click at [375, 439] on button "button" at bounding box center [377, 441] width 24 height 24
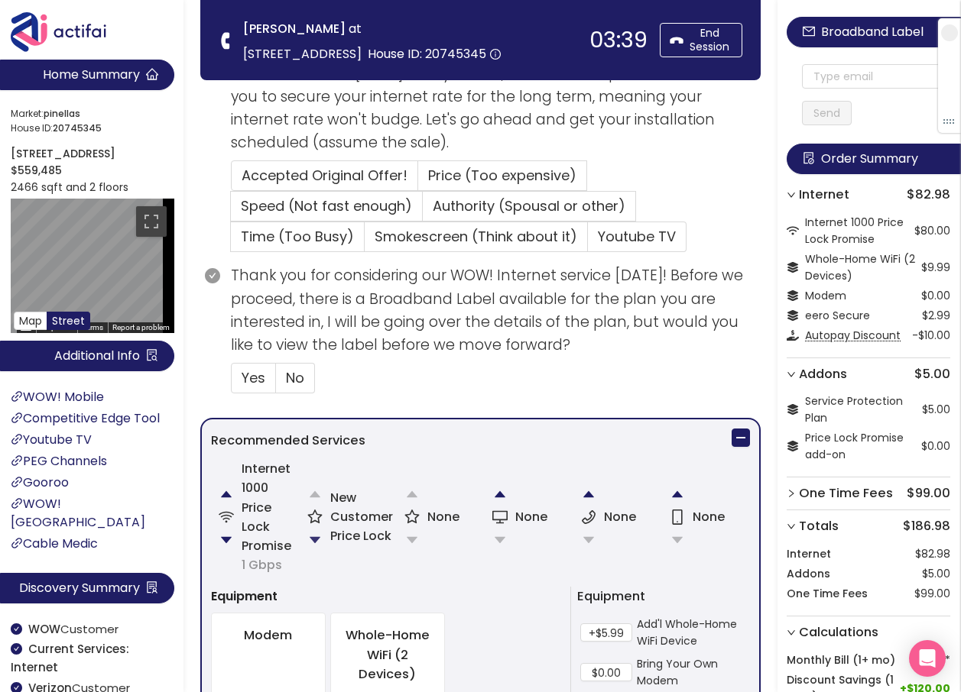
click at [316, 530] on button "button" at bounding box center [315, 540] width 31 height 31
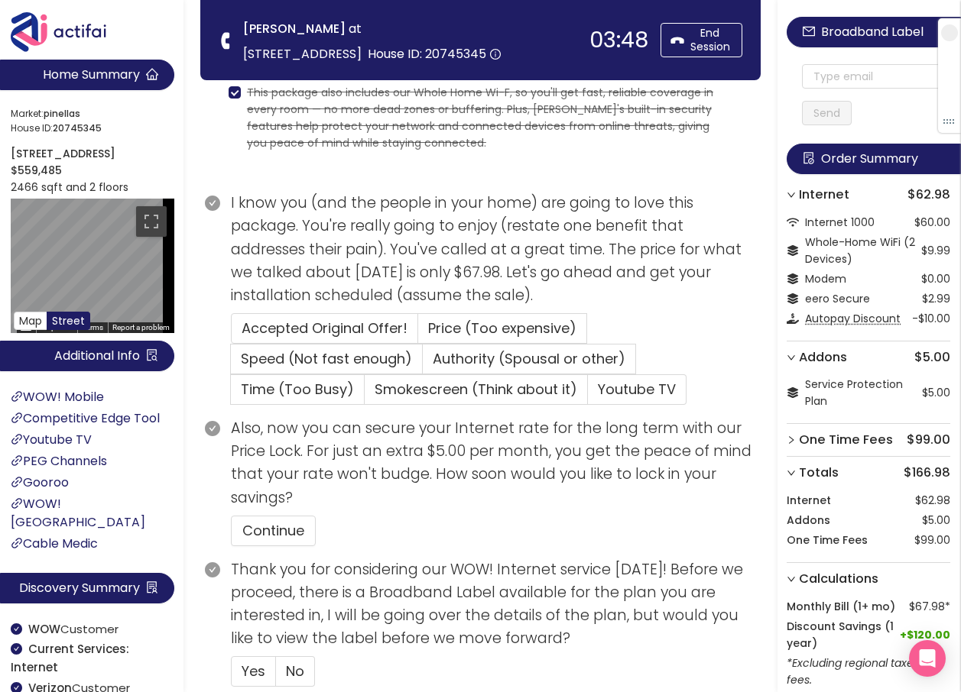
scroll to position [106, 0]
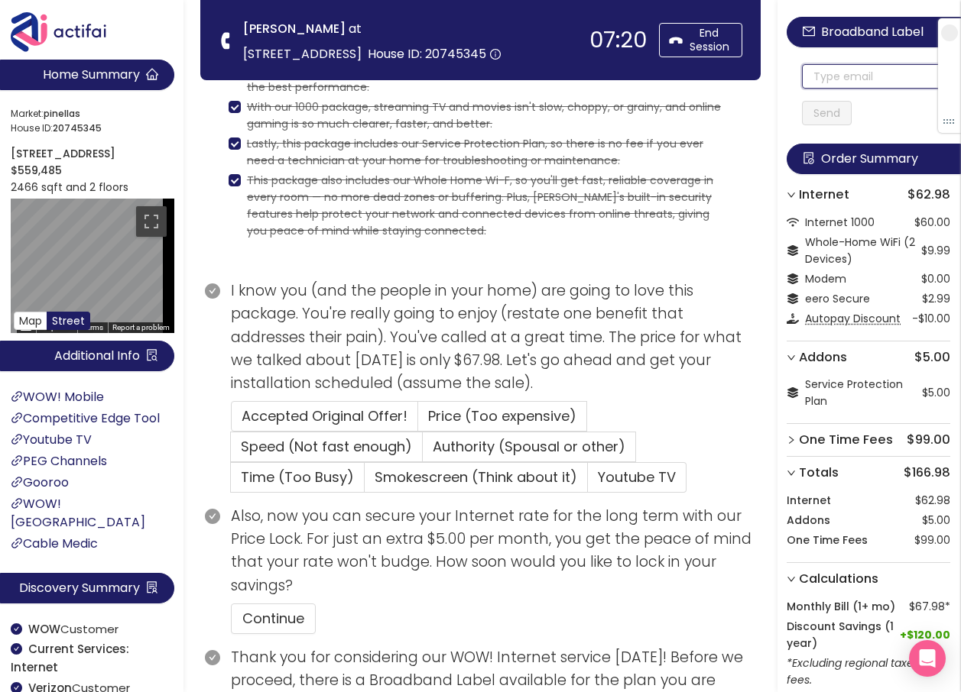
click at [834, 75] on input "text" at bounding box center [876, 76] width 148 height 24
drag, startPoint x: 911, startPoint y: 76, endPoint x: 813, endPoint y: 92, distance: 99.0
click at [813, 92] on div "[EMAIL_ADDRESS][DOMAIN_NAME] Send" at bounding box center [876, 94] width 148 height 61
click at [819, 78] on input "[EMAIL_ADDRESS][DOMAIN_NAME]" at bounding box center [876, 76] width 148 height 24
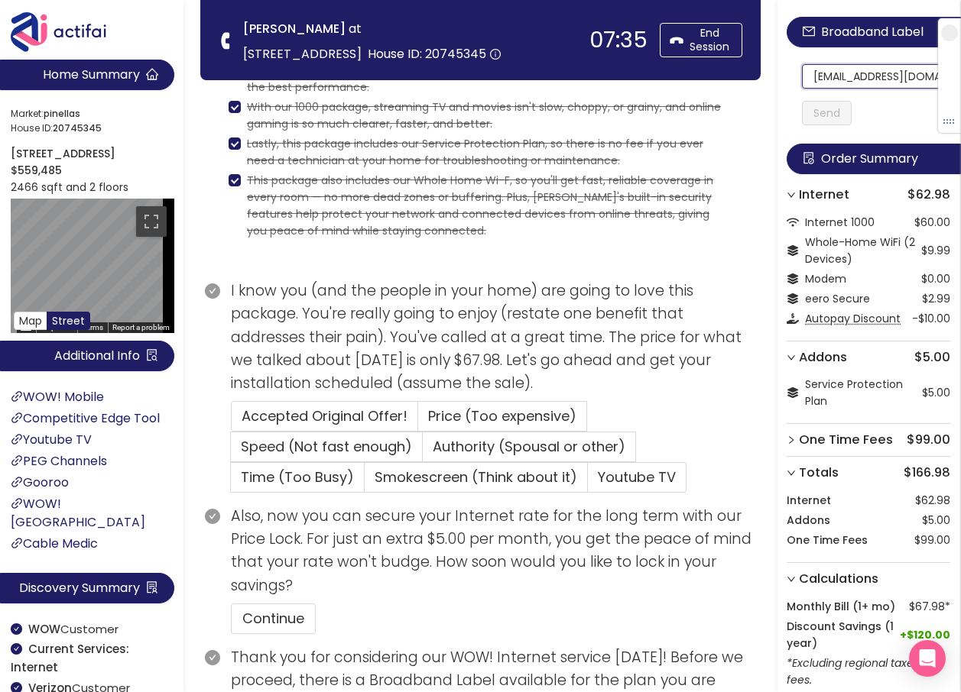
scroll to position [0, 4]
drag, startPoint x: 819, startPoint y: 78, endPoint x: 963, endPoint y: 79, distance: 143.7
click at [961, 79] on html "Home Summary Market: [GEOGRAPHIC_DATA] ID: 20745345 [STREET_ADDRESS] $559,485 2…" at bounding box center [480, 240] width 961 height 692
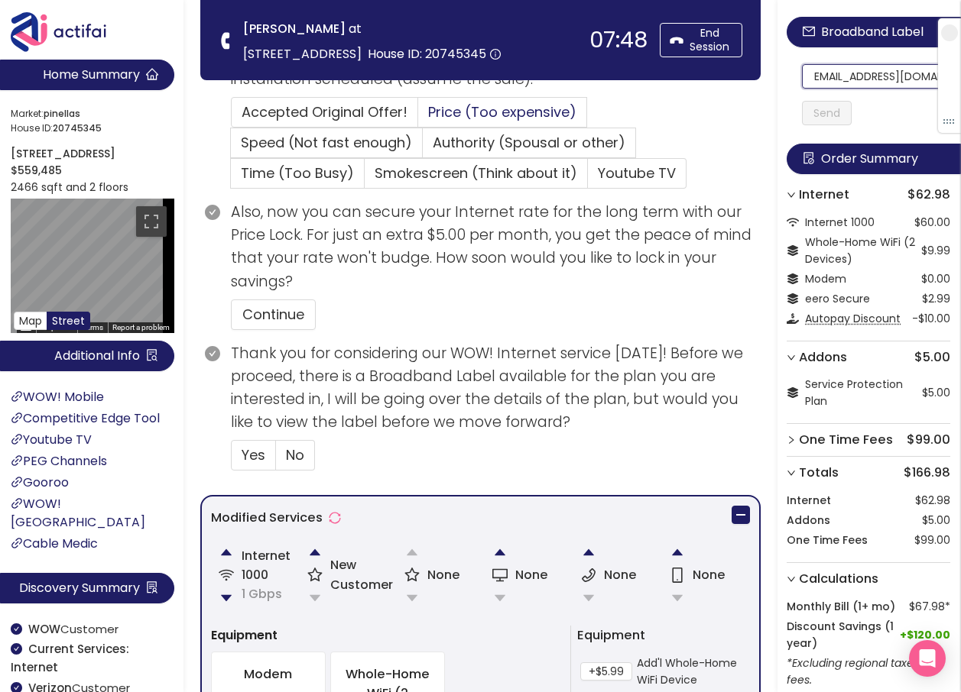
scroll to position [412, 0]
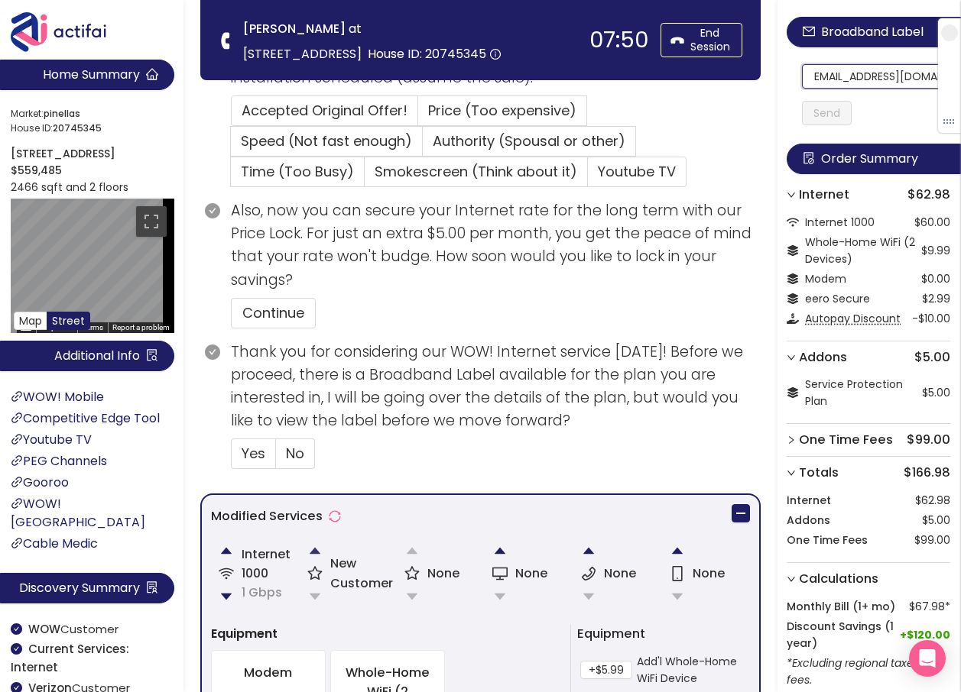
type input "[EMAIL_ADDRESS][DOMAIN_NAME]"
click at [319, 553] on button "button" at bounding box center [315, 551] width 31 height 31
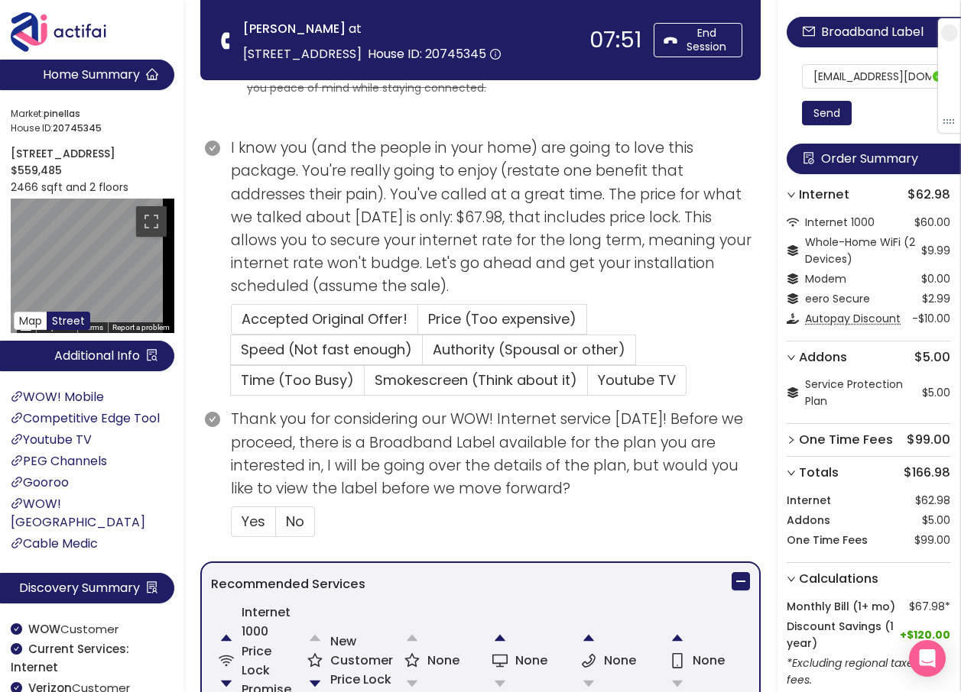
scroll to position [87, 0]
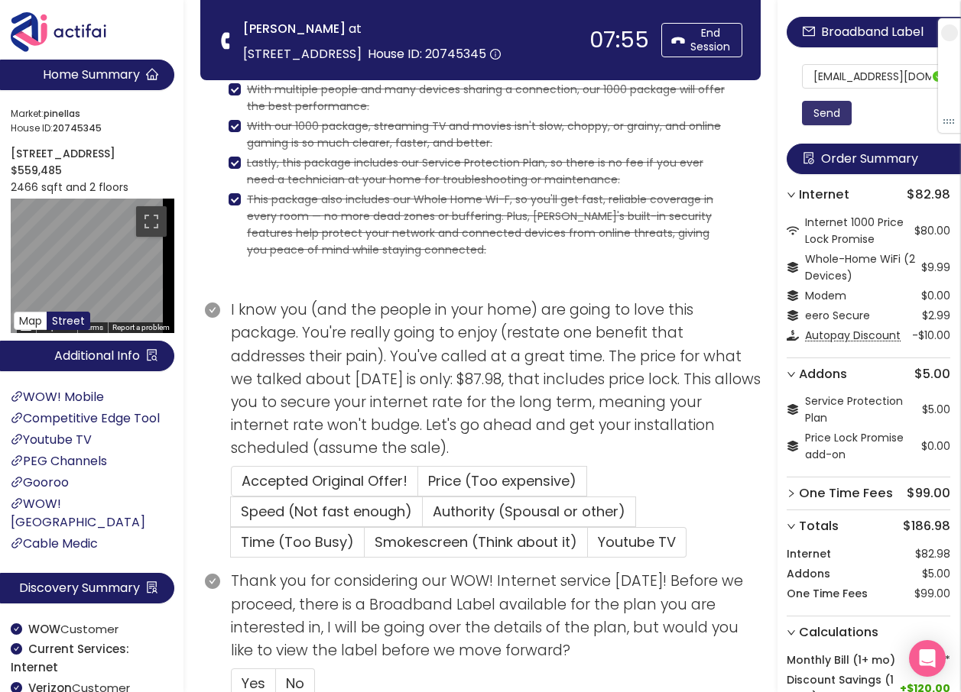
click at [834, 114] on button "Send" at bounding box center [827, 113] width 50 height 24
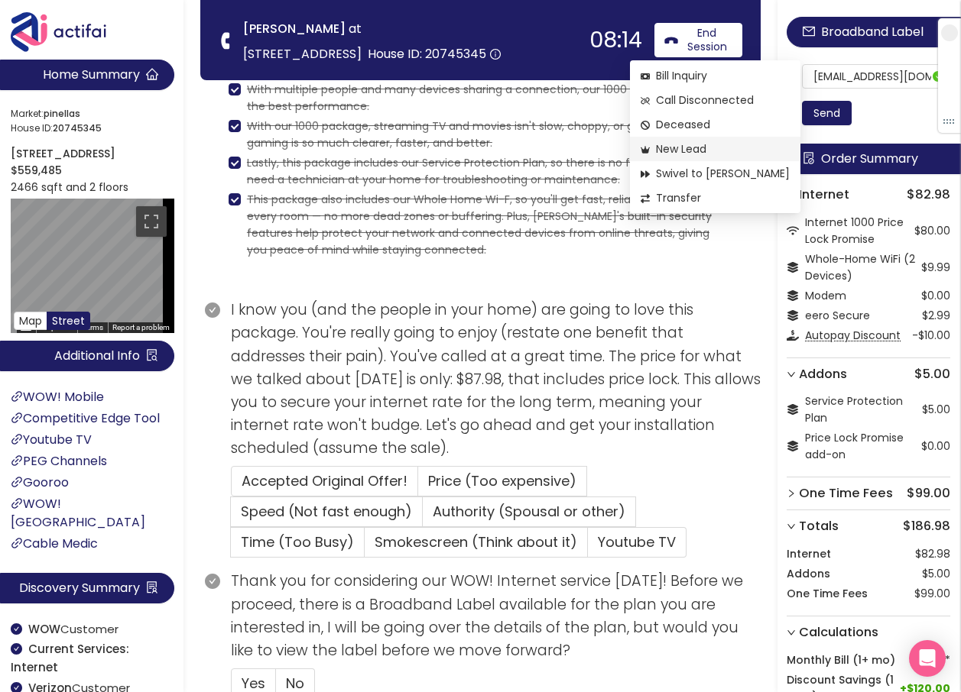
click at [692, 150] on span "New Lead" at bounding box center [715, 149] width 149 height 17
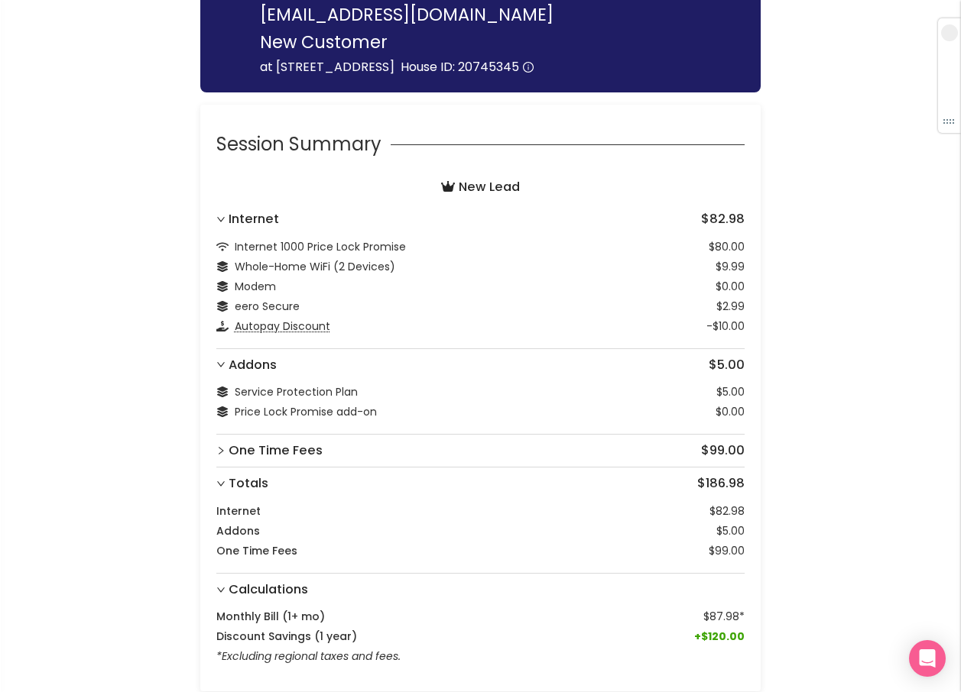
scroll to position [170, 0]
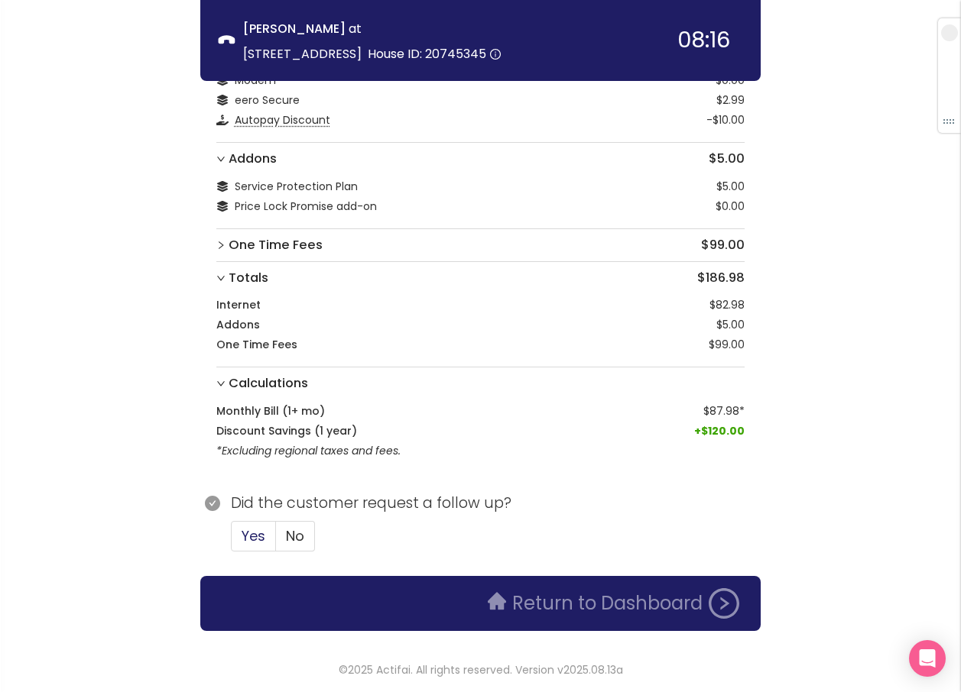
click at [245, 534] on span "Yes" at bounding box center [254, 536] width 24 height 19
click at [232, 541] on input "Yes" at bounding box center [232, 541] width 0 height 0
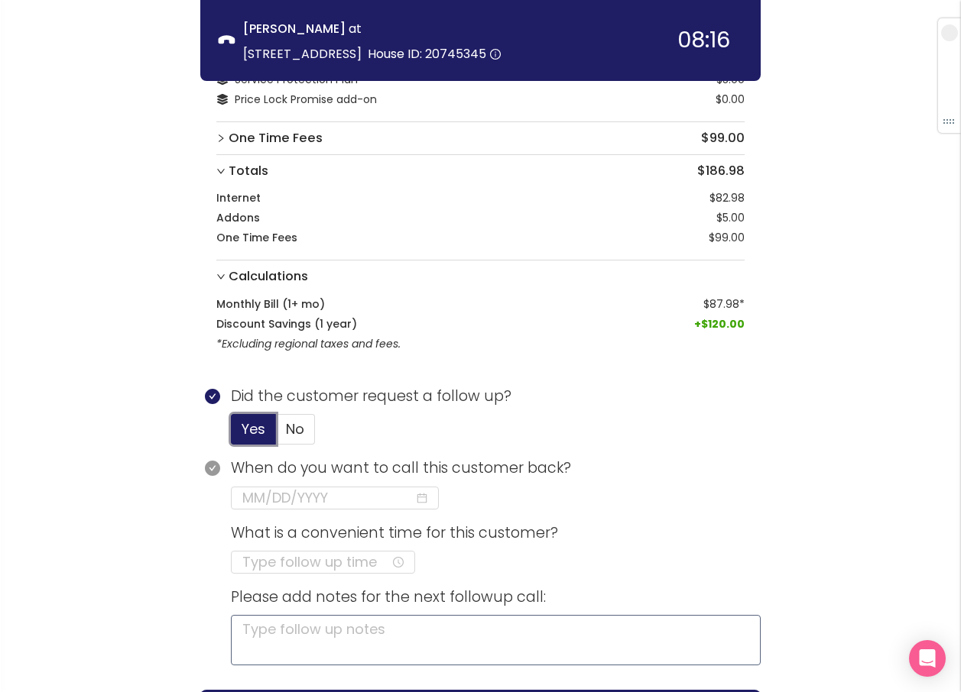
scroll to position [391, 0]
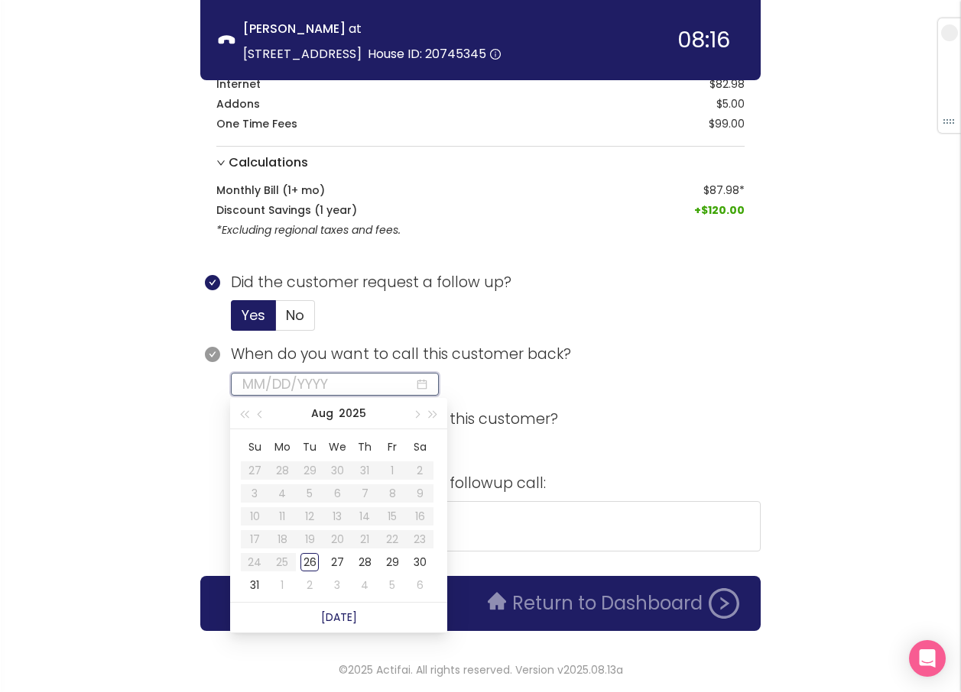
click at [301, 374] on input at bounding box center [328, 384] width 172 height 21
type input "[DATE]"
click at [391, 561] on div "29" at bounding box center [392, 562] width 18 height 18
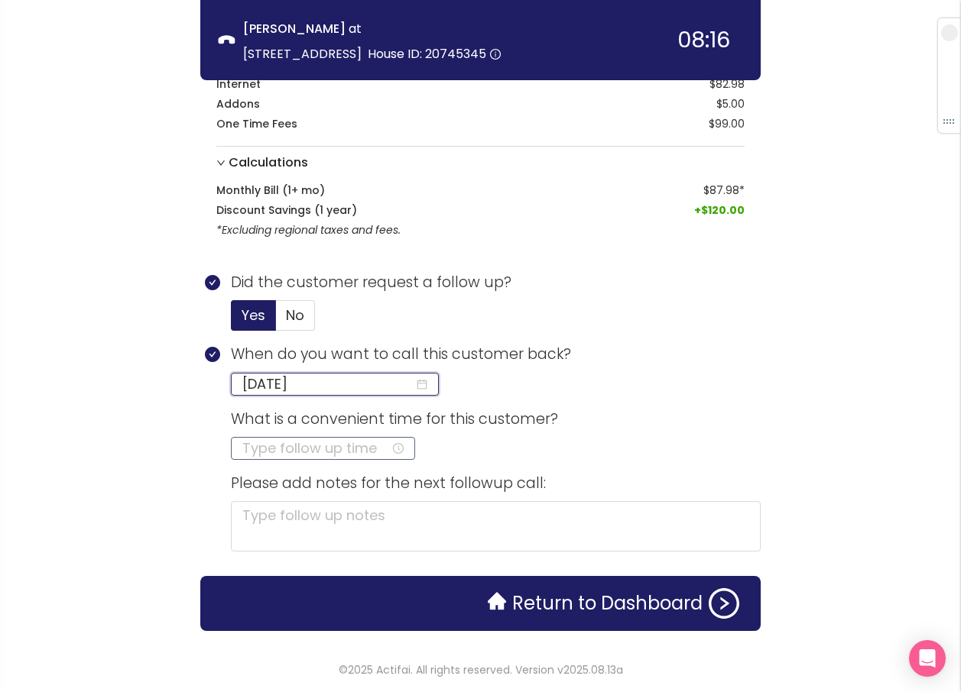
click at [272, 448] on input at bounding box center [316, 448] width 148 height 21
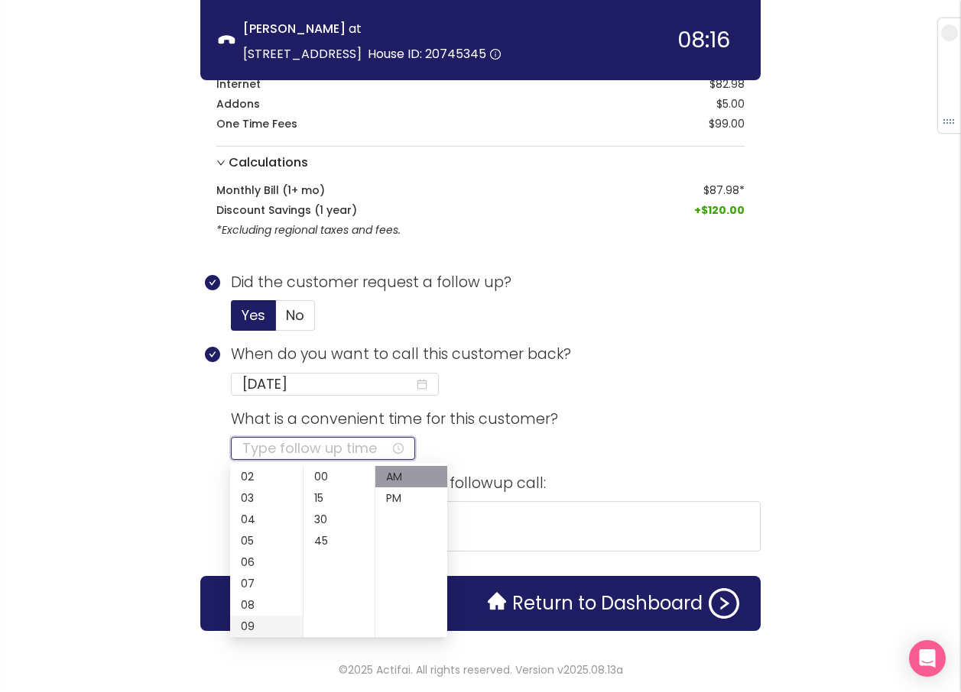
scroll to position [0, 0]
click at [247, 541] on div "03" at bounding box center [266, 540] width 73 height 21
click at [393, 501] on div "PM" at bounding box center [411, 498] width 72 height 21
type input "03:00 PM"
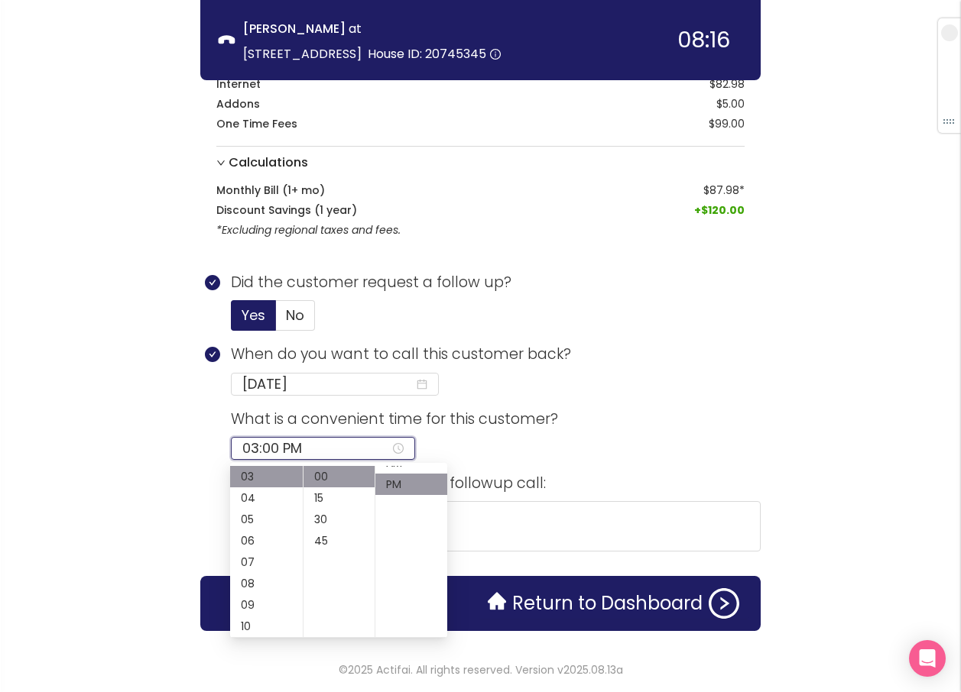
scroll to position [21, 0]
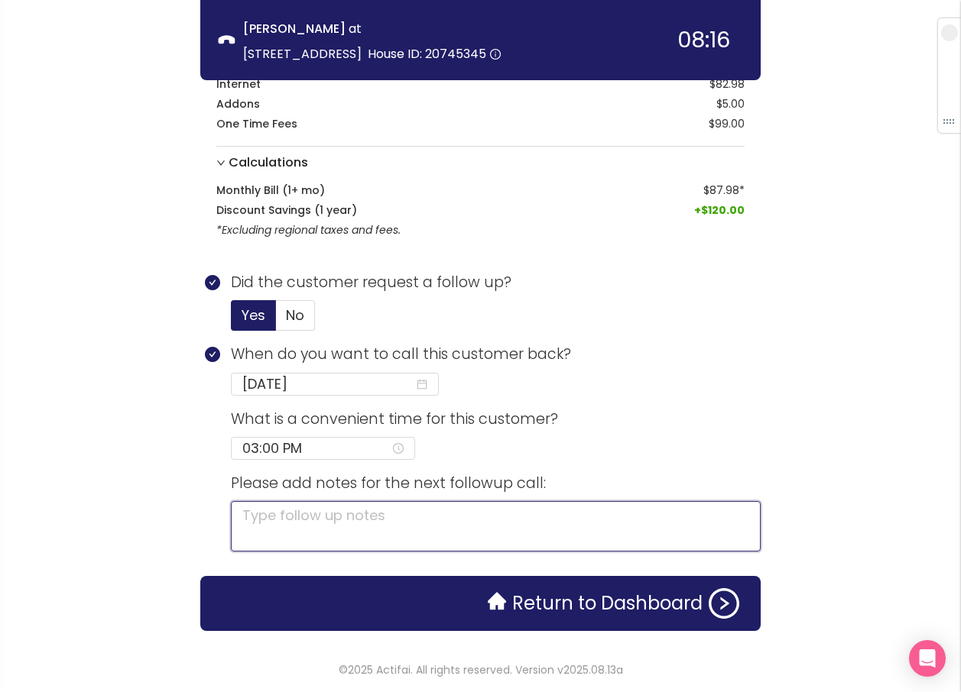
click at [463, 512] on textarea at bounding box center [496, 526] width 530 height 50
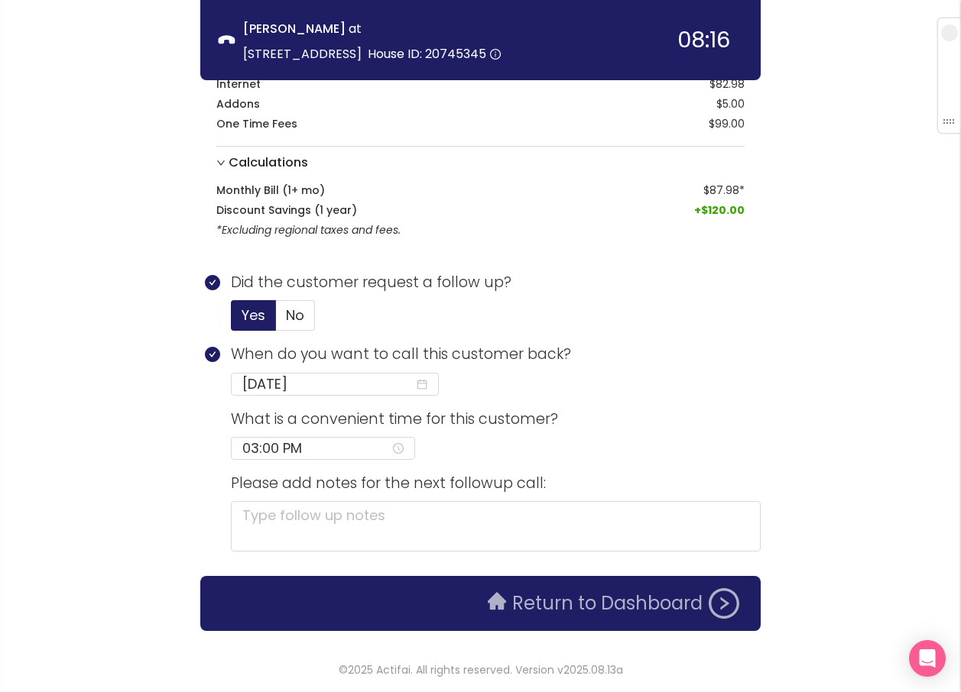
click at [533, 604] on button "Return to Dashboard" at bounding box center [613, 604] width 270 height 31
